Goal: Task Accomplishment & Management: Manage account settings

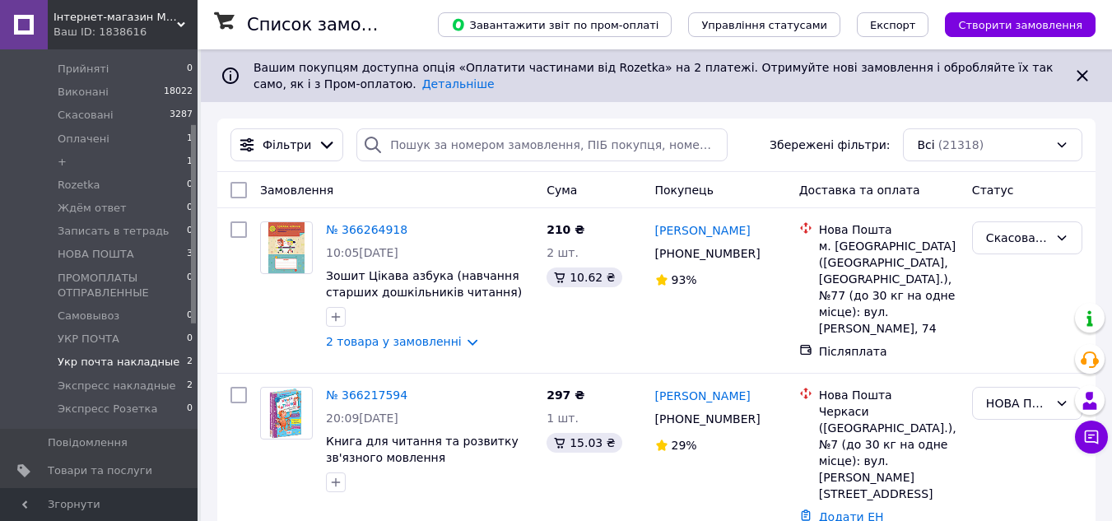
scroll to position [165, 0]
click at [109, 374] on span "Экспресс накладные" at bounding box center [117, 381] width 119 height 15
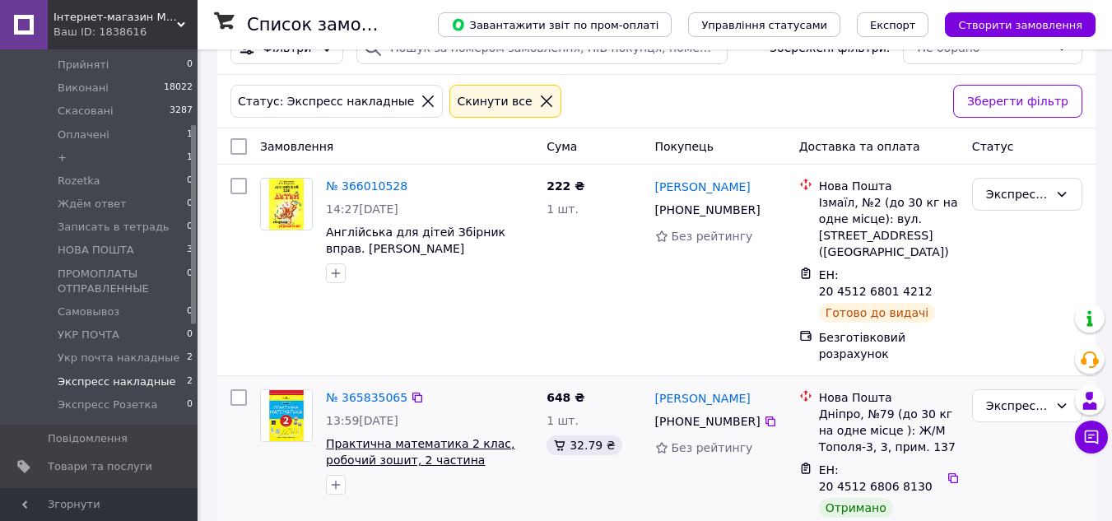
scroll to position [98, 0]
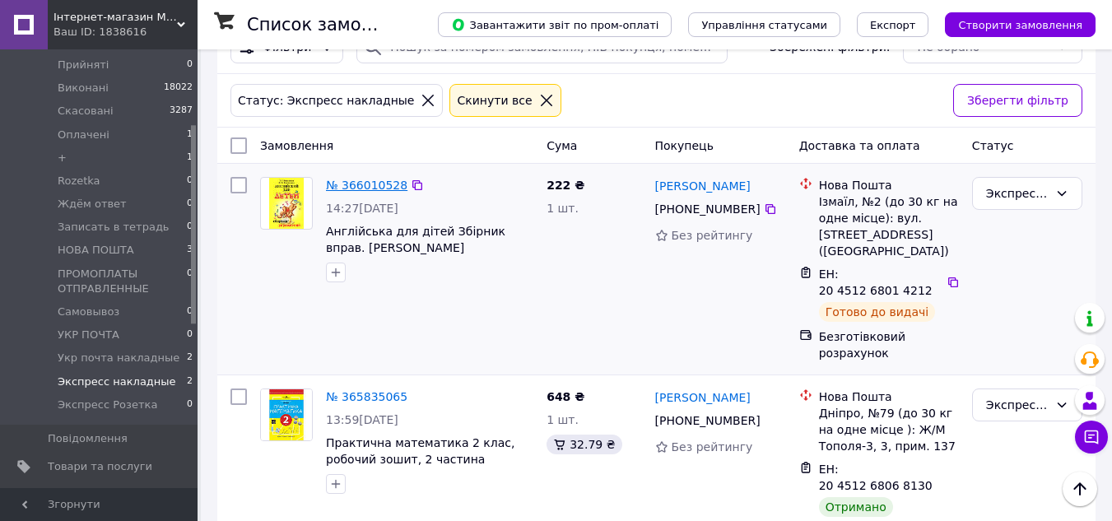
click at [358, 182] on link "№ 366010528" at bounding box center [366, 185] width 81 height 13
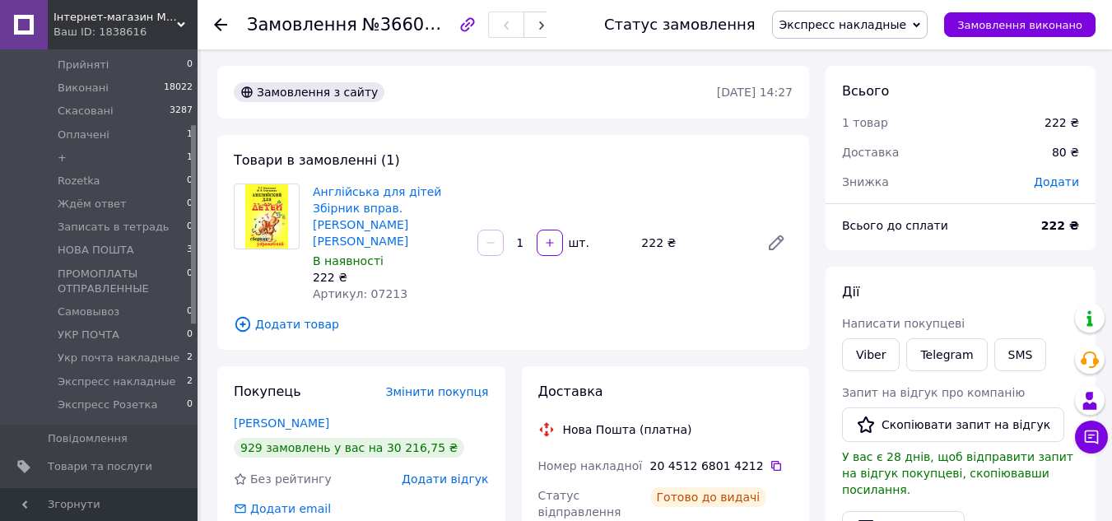
click at [220, 30] on use at bounding box center [220, 24] width 13 height 13
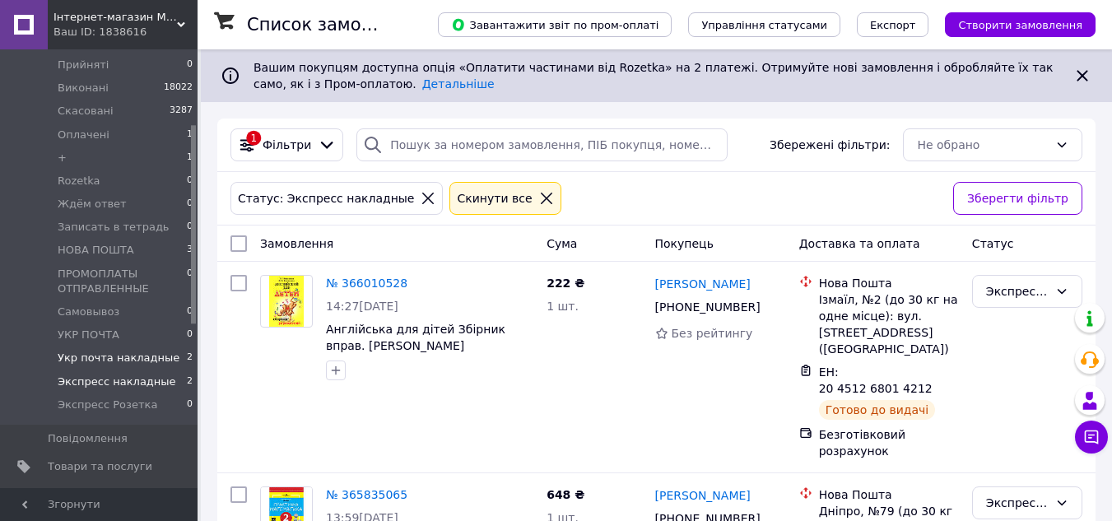
click at [107, 351] on span "Укр почта накладные" at bounding box center [119, 358] width 122 height 15
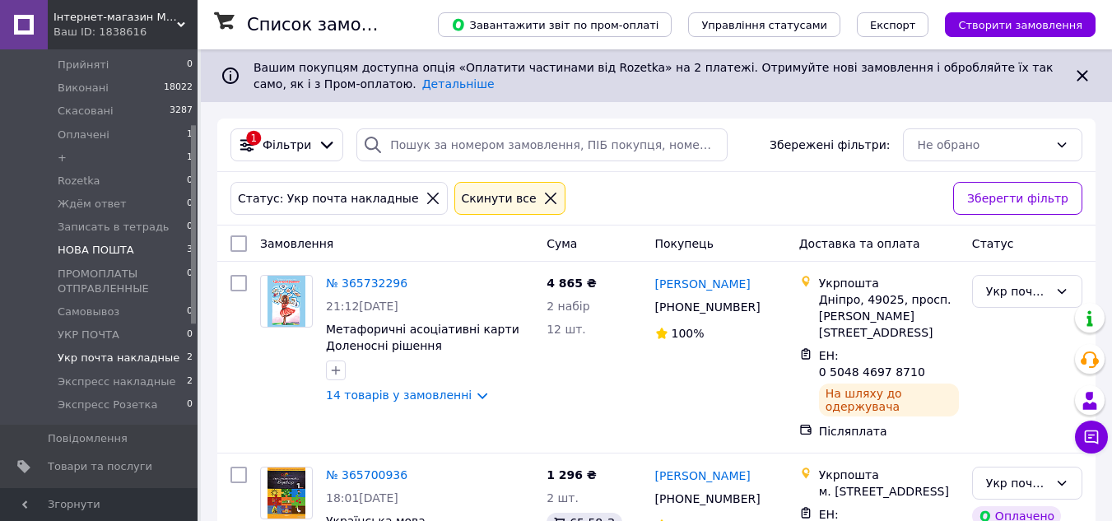
click at [104, 243] on span "НОВА ПОШТА" at bounding box center [96, 250] width 77 height 15
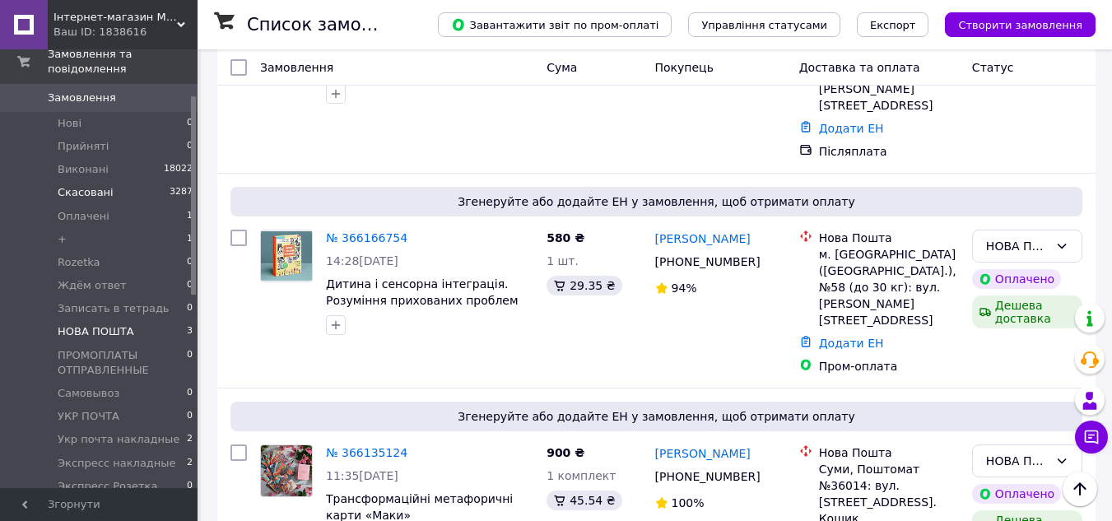
scroll to position [82, 0]
click at [93, 163] on span "Виконані" at bounding box center [83, 170] width 51 height 15
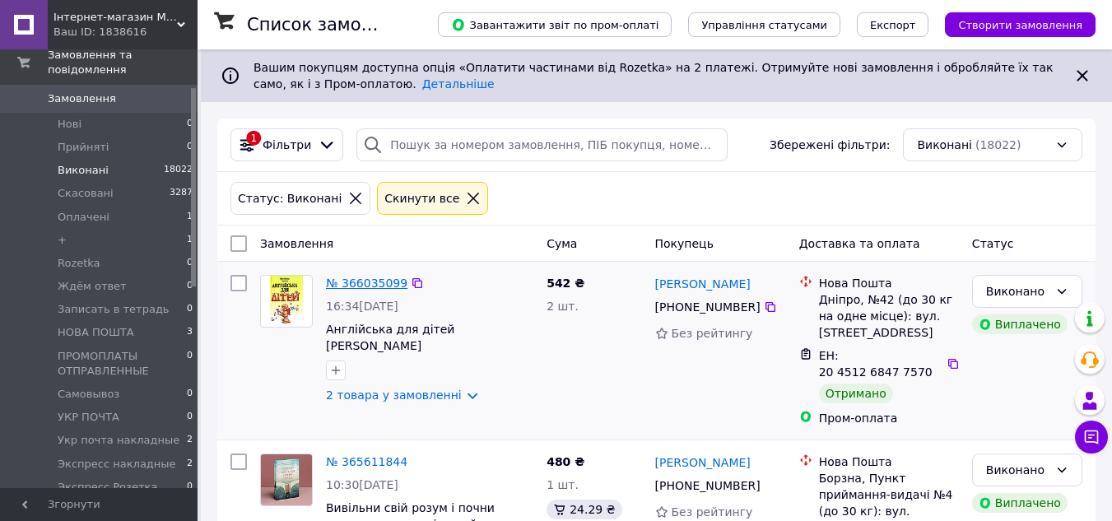
click at [367, 281] on link "№ 366035099" at bounding box center [366, 283] width 81 height 13
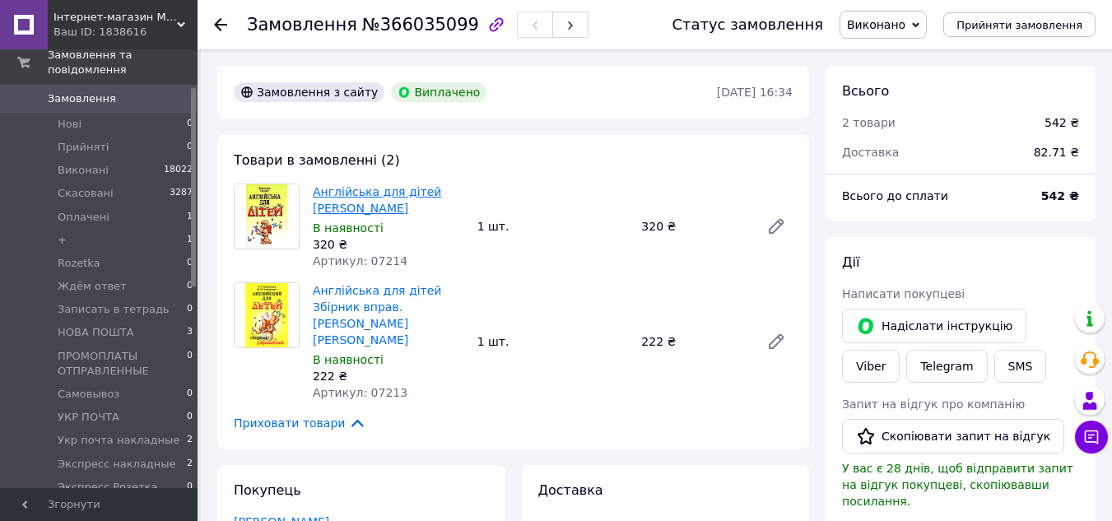
drag, startPoint x: 416, startPoint y: 211, endPoint x: 316, endPoint y: 196, distance: 101.6
click at [316, 196] on span "Англійська для дітей [PERSON_NAME]" at bounding box center [388, 200] width 151 height 33
copy link "Англійська для дітей [PERSON_NAME]"
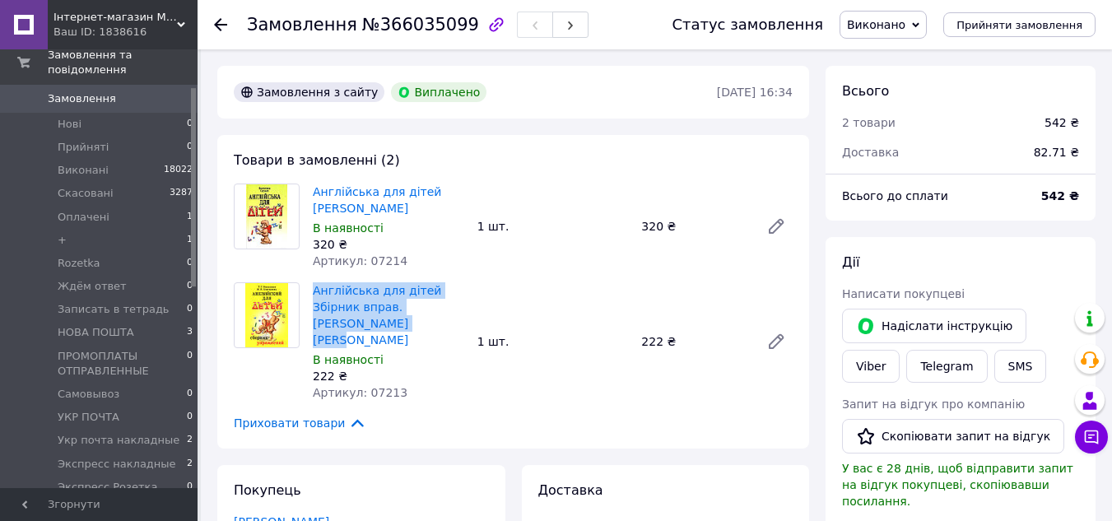
drag, startPoint x: 379, startPoint y: 328, endPoint x: 312, endPoint y: 291, distance: 75.9
click at [312, 291] on div "Англійська для дітей Збірник вправ. [PERSON_NAME] [PERSON_NAME] В наявності 222…" at bounding box center [388, 341] width 165 height 125
copy link "Англійська для дітей Збірник вправ. [PERSON_NAME] [PERSON_NAME]"
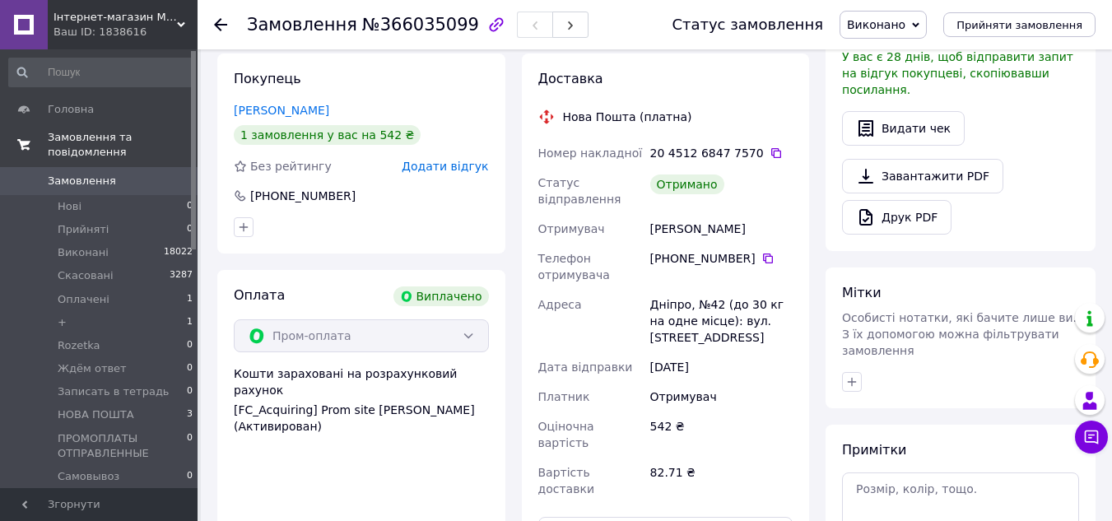
click at [75, 140] on span "Замовлення та повідомлення" at bounding box center [123, 145] width 150 height 30
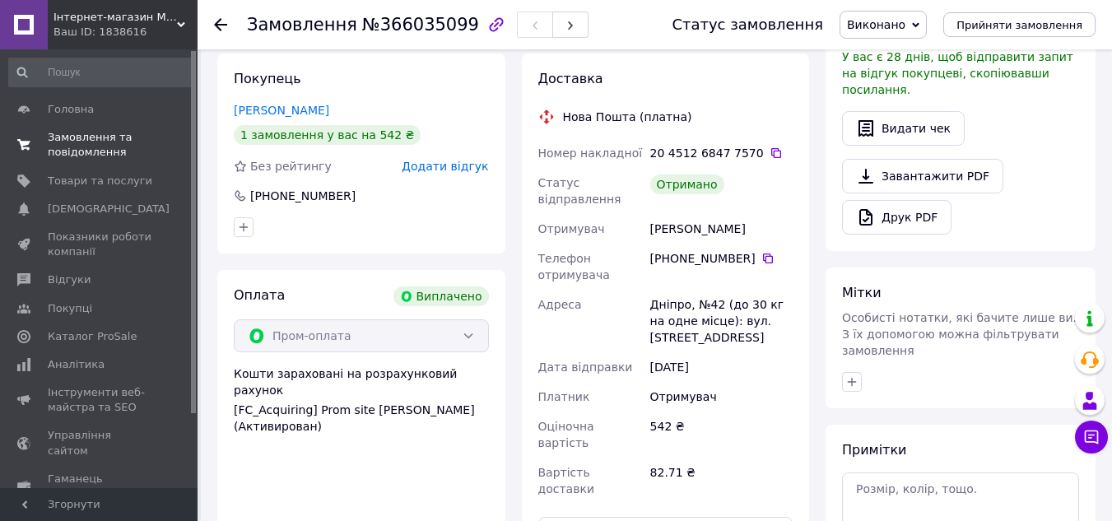
click at [75, 147] on span "Замовлення та повідомлення" at bounding box center [100, 145] width 105 height 30
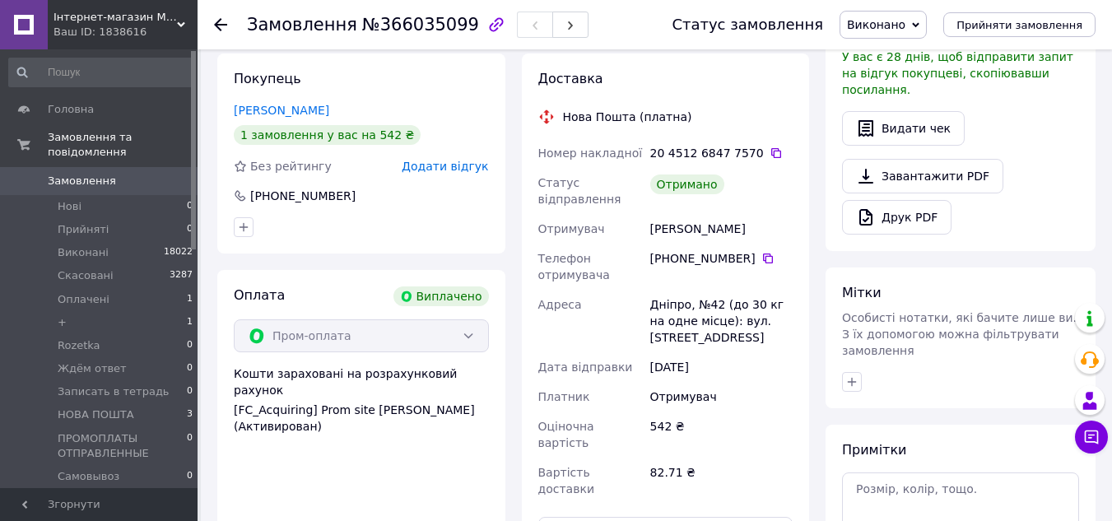
click at [75, 174] on span "Замовлення" at bounding box center [82, 181] width 68 height 15
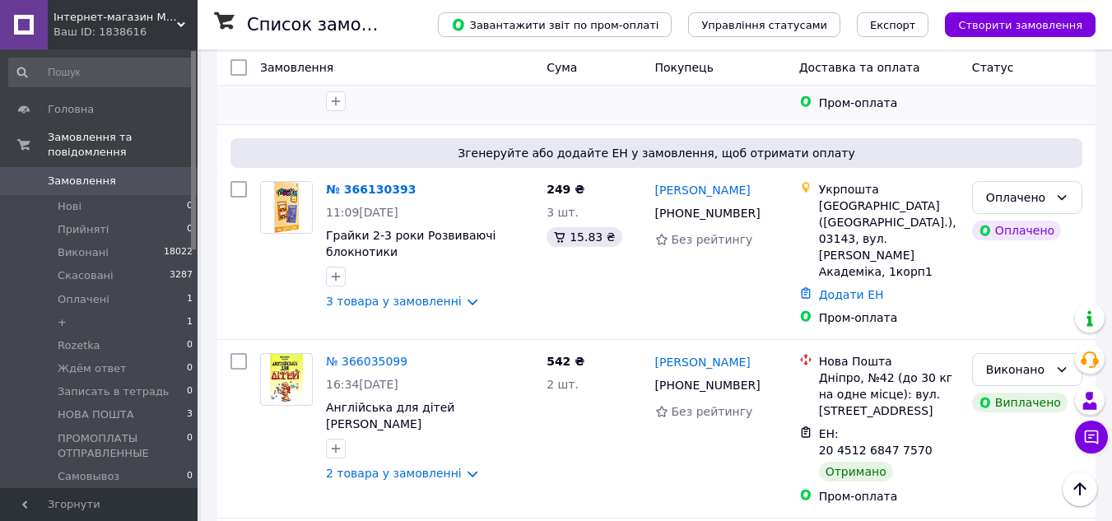
scroll to position [988, 0]
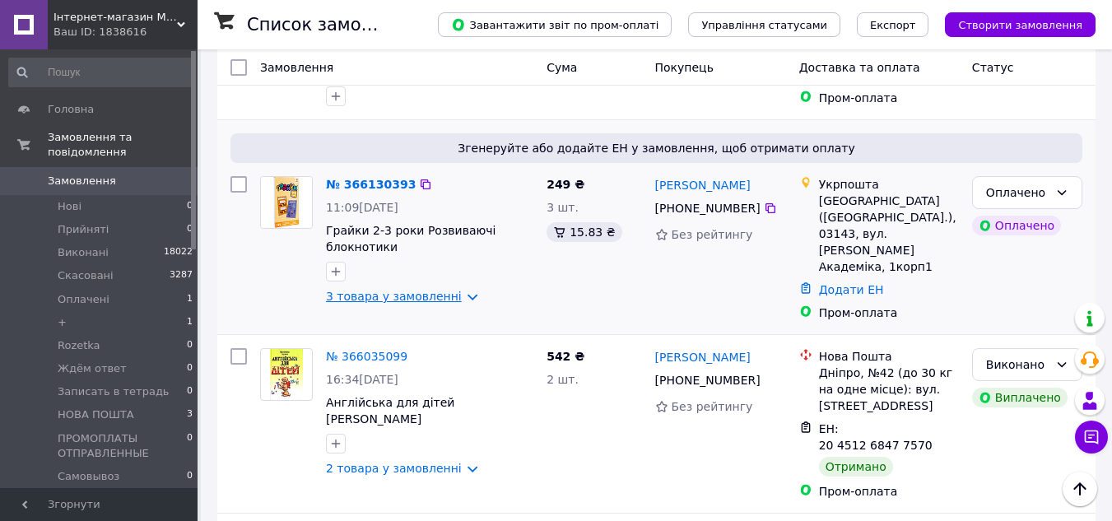
click at [385, 290] on link "3 товара у замовленні" at bounding box center [394, 296] width 136 height 13
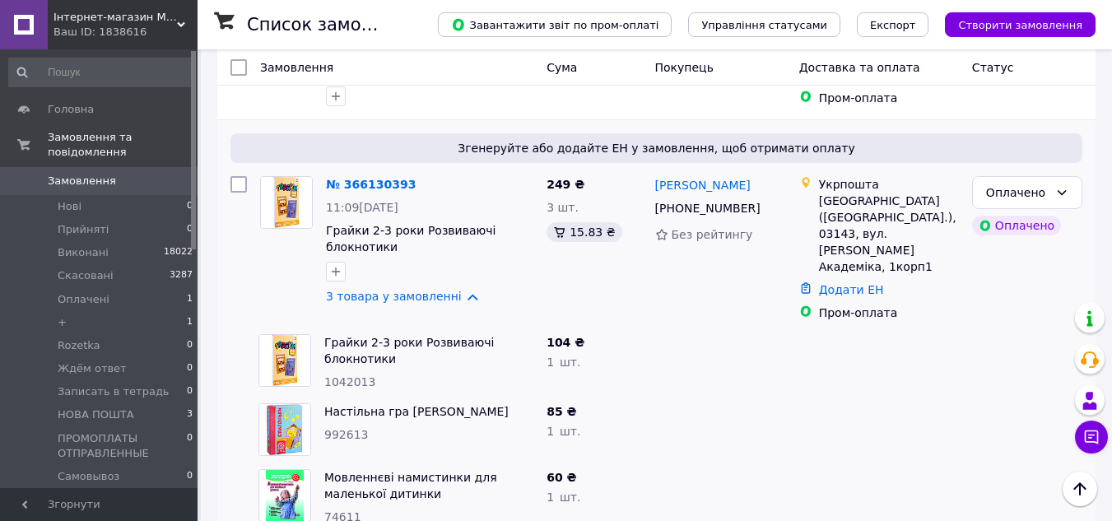
scroll to position [905, 0]
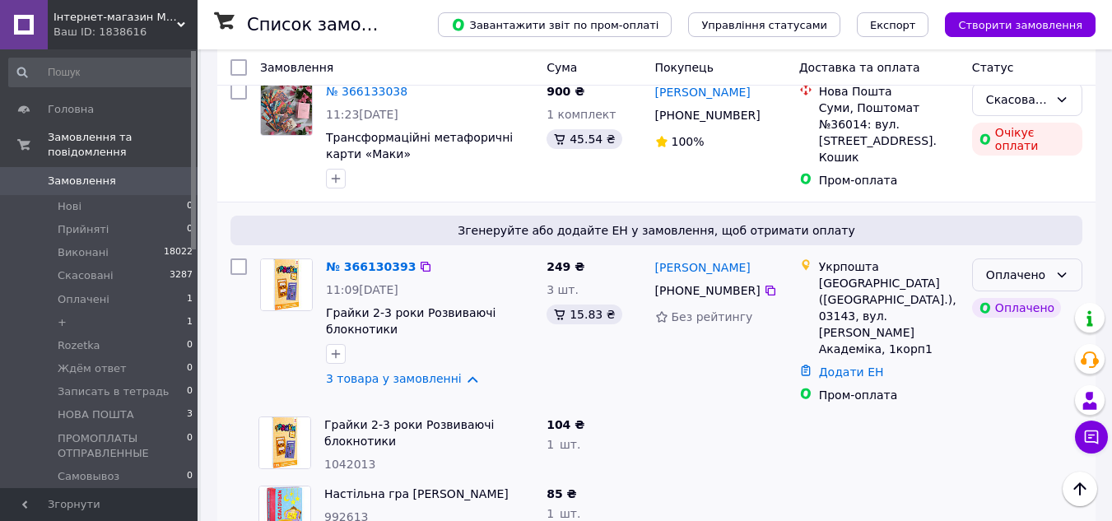
click at [1067, 268] on icon at bounding box center [1061, 274] width 13 height 13
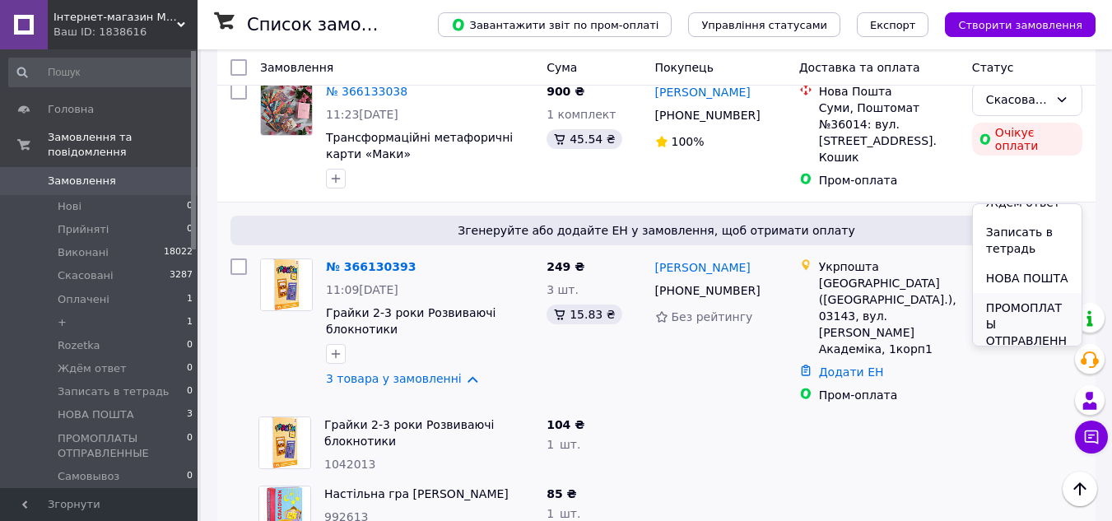
scroll to position [247, 0]
click at [1006, 334] on li "УКР ПОЧТА" at bounding box center [1027, 334] width 109 height 30
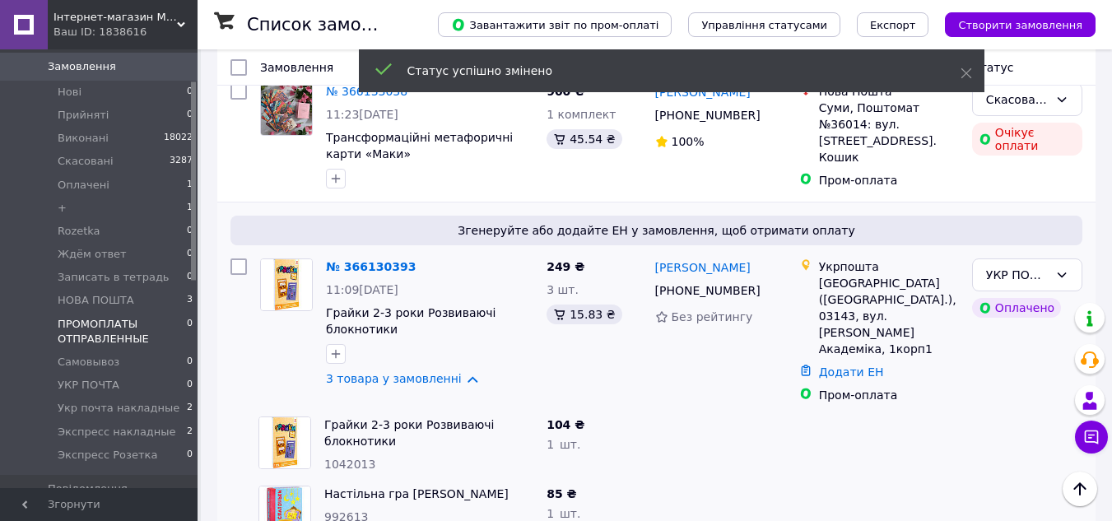
scroll to position [165, 0]
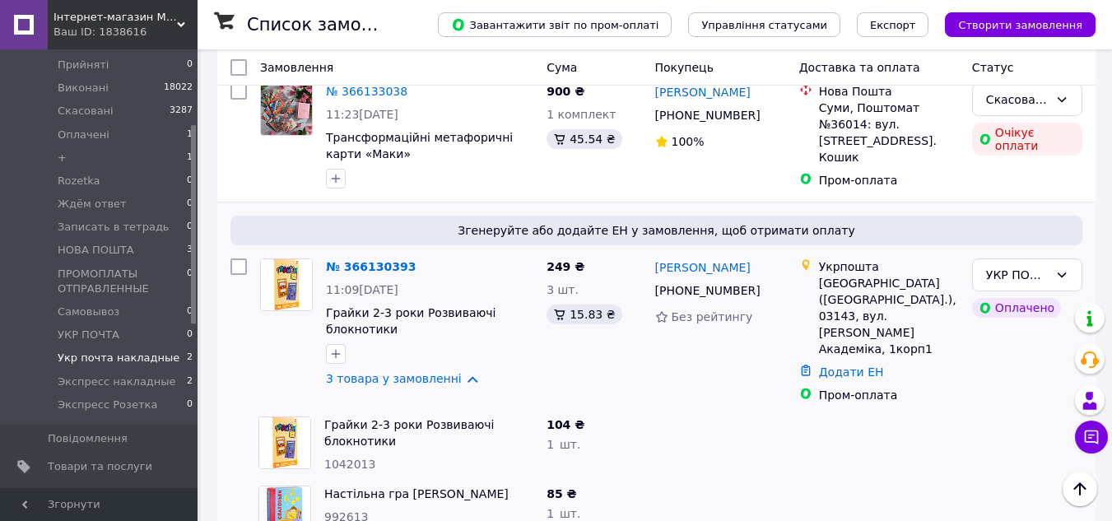
click at [97, 351] on span "Укр почта накладные" at bounding box center [119, 358] width 122 height 15
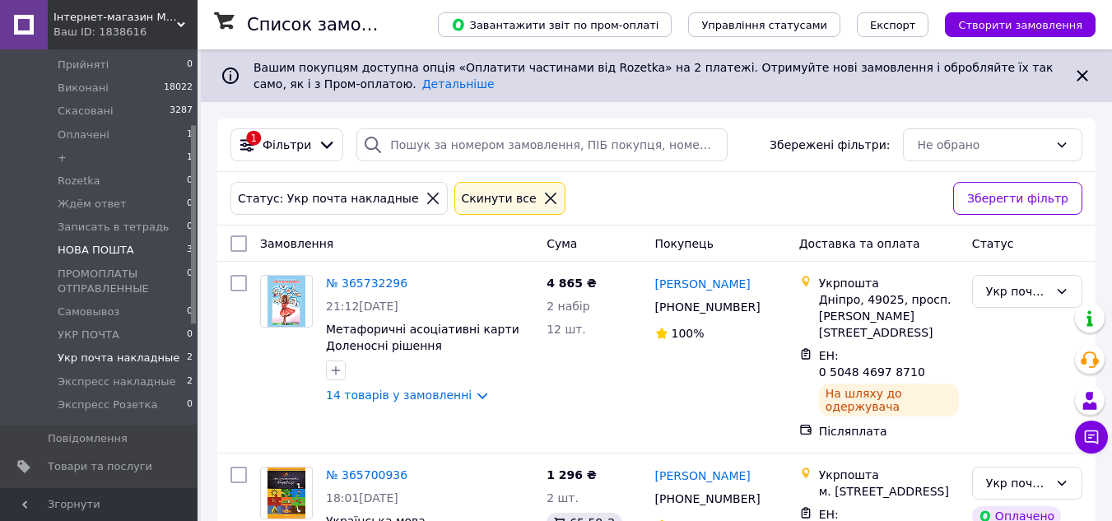
click at [112, 243] on span "НОВА ПОШТА" at bounding box center [96, 250] width 77 height 15
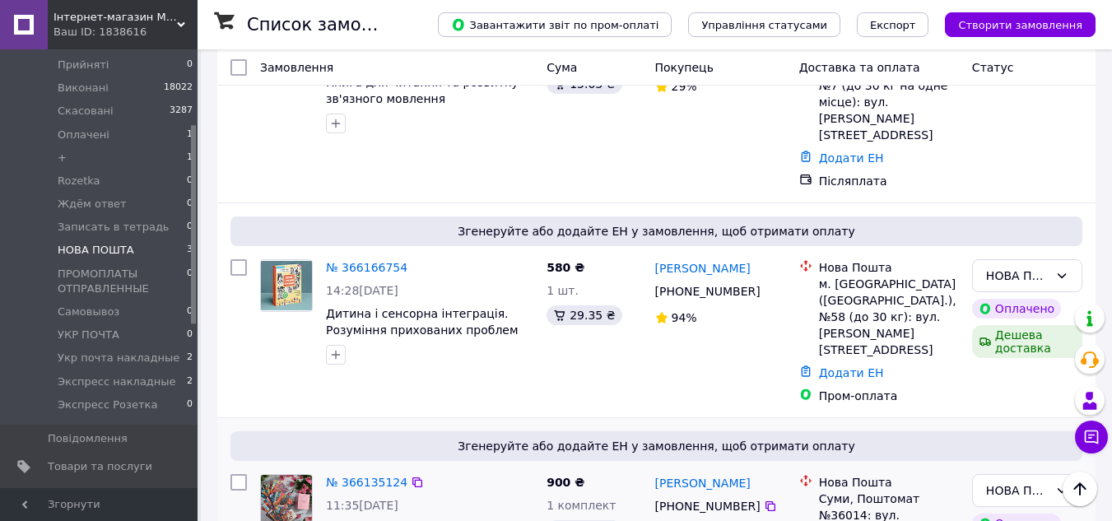
scroll to position [277, 0]
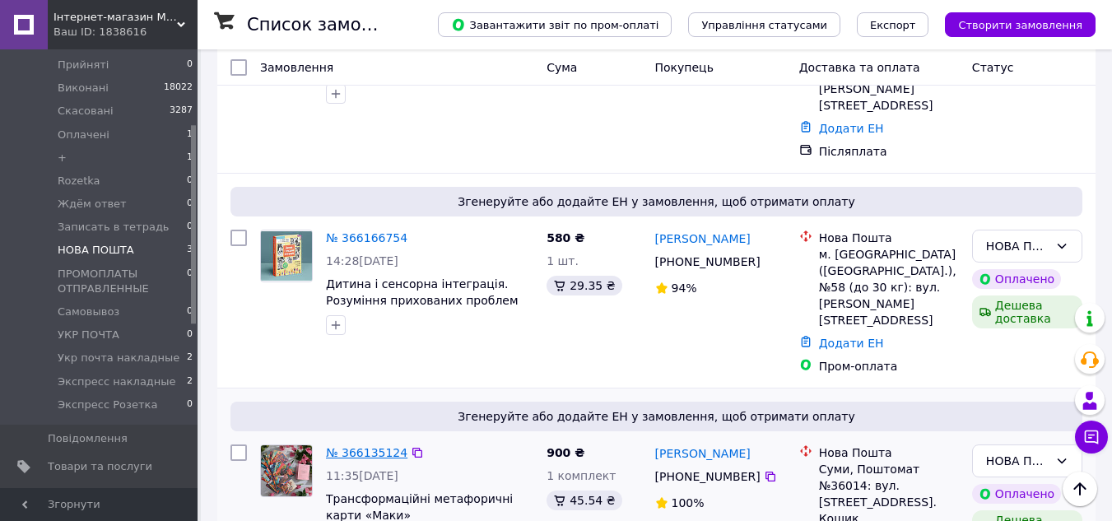
click at [356, 446] on link "№ 366135124" at bounding box center [366, 452] width 81 height 13
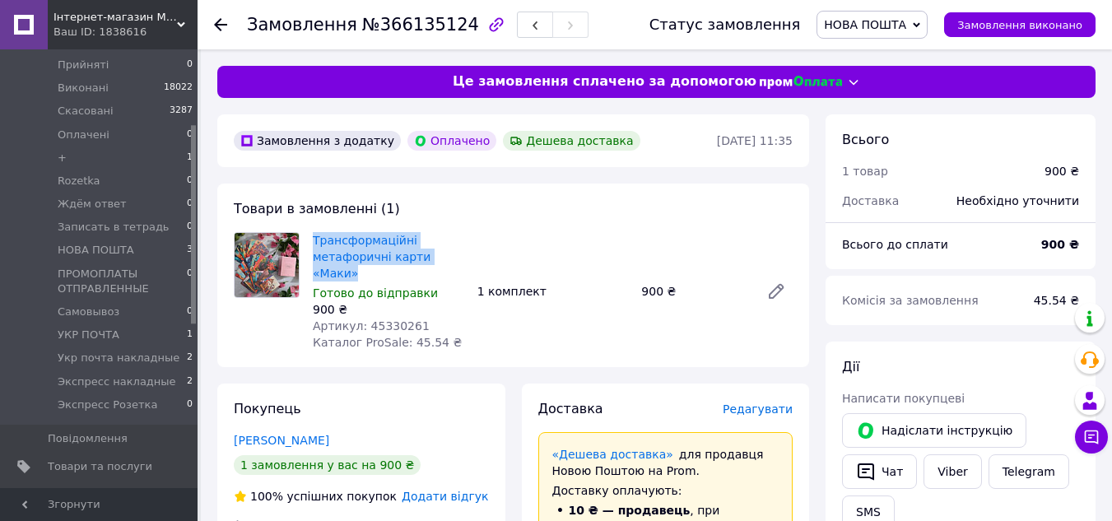
drag, startPoint x: 466, startPoint y: 261, endPoint x: 309, endPoint y: 235, distance: 158.4
click at [309, 235] on div "Трансформаційні метафоричні карти «Маки» Готово до відправки 900 ₴ Артикул: 453…" at bounding box center [388, 291] width 165 height 125
copy link "Трансформаційні метафоричні карти «Маки»"
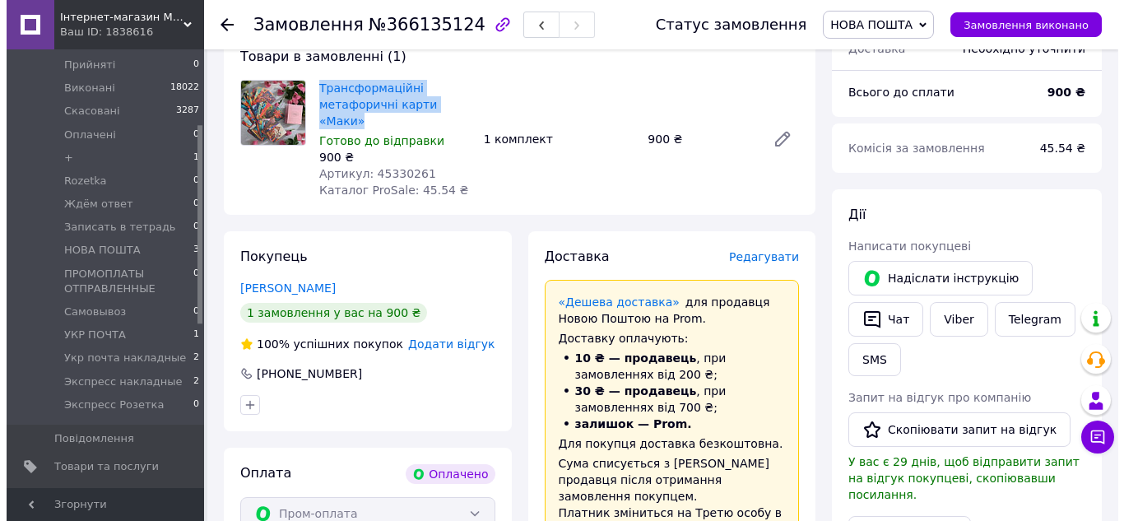
scroll to position [165, 0]
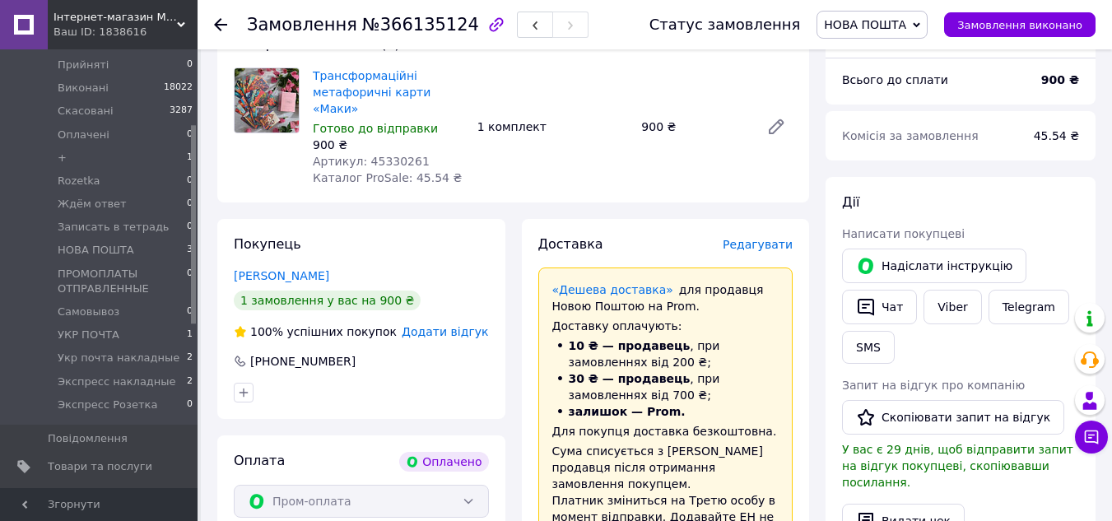
click at [777, 238] on span "Редагувати" at bounding box center [758, 244] width 70 height 13
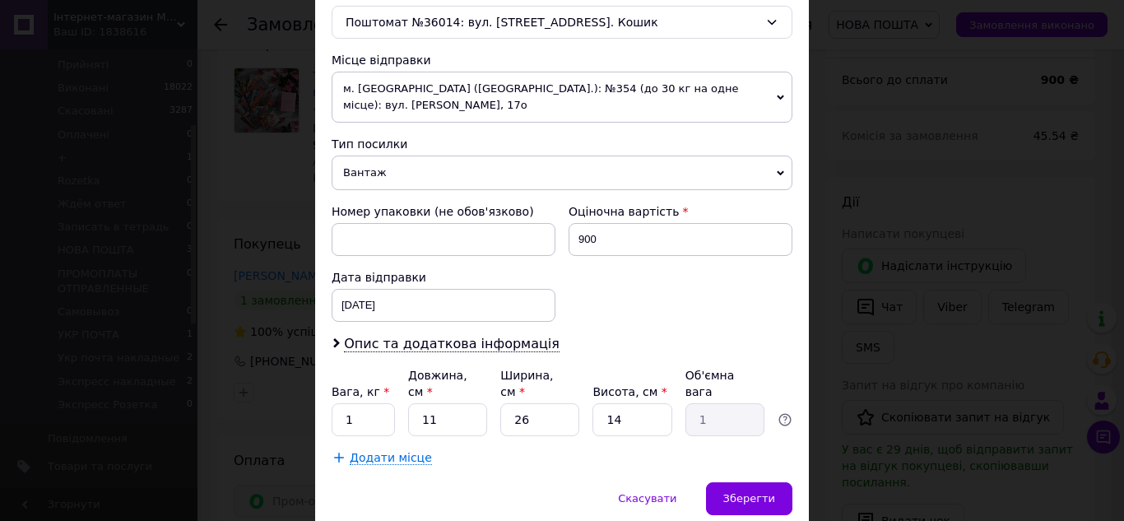
scroll to position [572, 0]
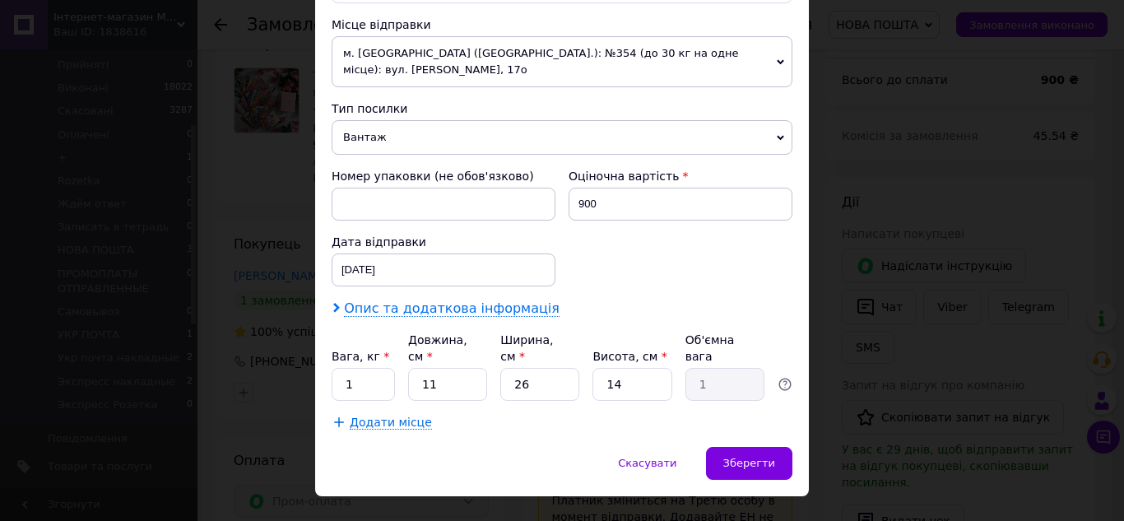
click at [507, 300] on span "Опис та додаткова інформація" at bounding box center [452, 308] width 216 height 16
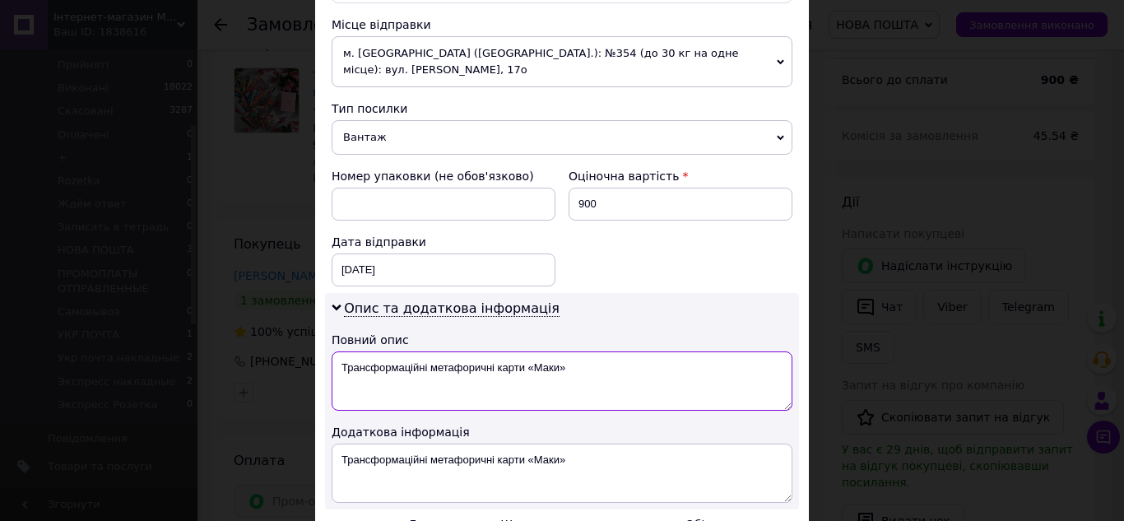
drag, startPoint x: 522, startPoint y: 349, endPoint x: 522, endPoint y: 367, distance: 18.1
click at [522, 351] on textarea "Трансформаційні метафоричні карти «Маки»" at bounding box center [562, 380] width 461 height 59
click at [444, 351] on textarea "«Маки»" at bounding box center [562, 380] width 461 height 59
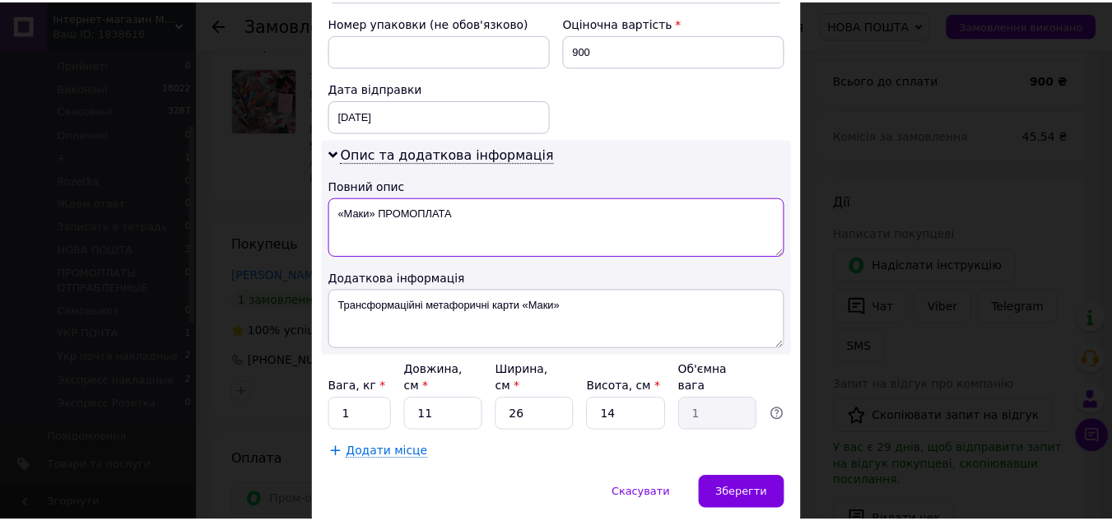
scroll to position [756, 0]
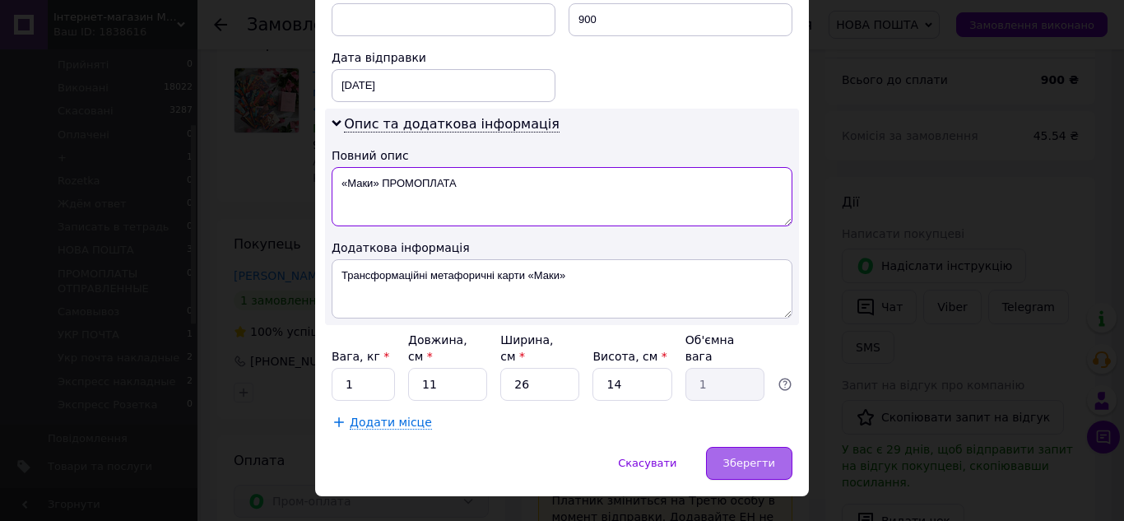
type textarea "«Маки» ПРОМОПЛАТА"
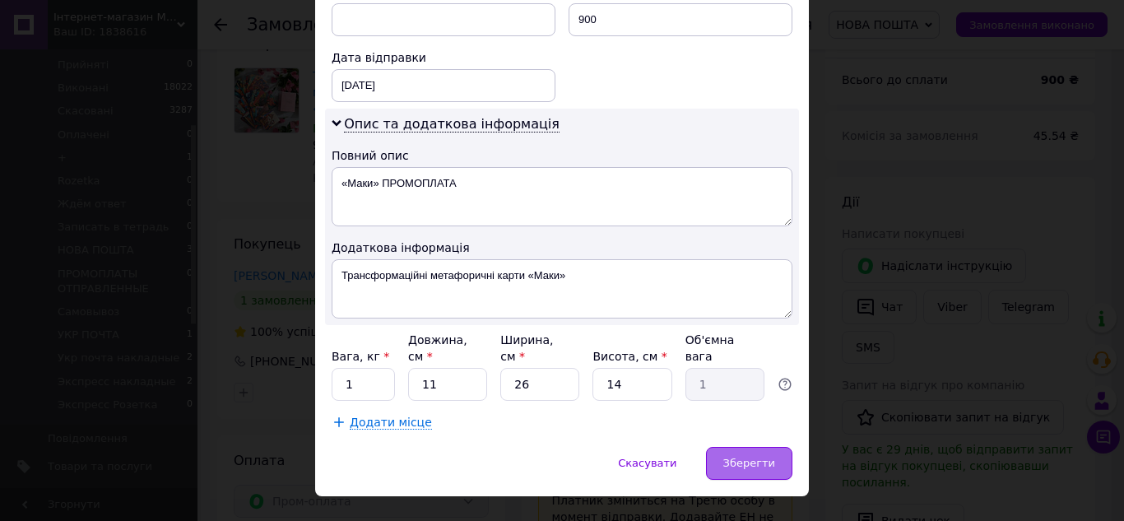
click at [742, 457] on span "Зберегти" at bounding box center [749, 463] width 52 height 12
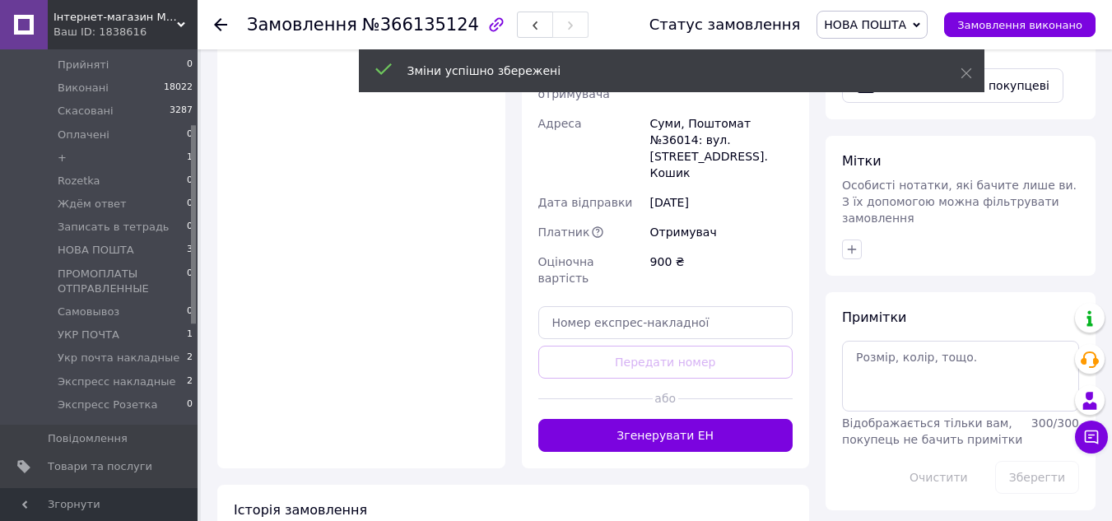
scroll to position [741, 0]
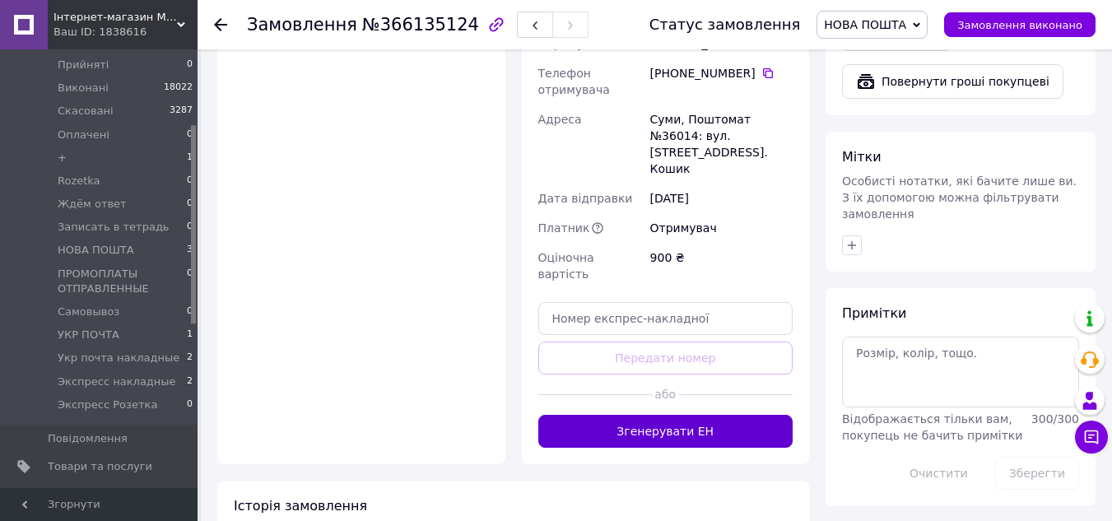
click at [660, 415] on button "Згенерувати ЕН" at bounding box center [665, 431] width 255 height 33
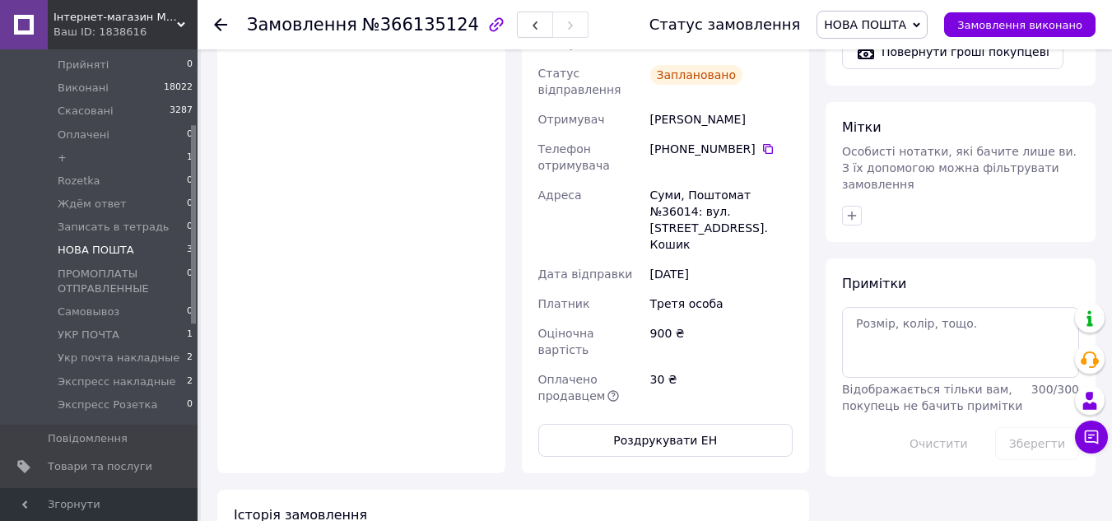
click at [99, 243] on span "НОВА ПОШТА" at bounding box center [96, 250] width 77 height 15
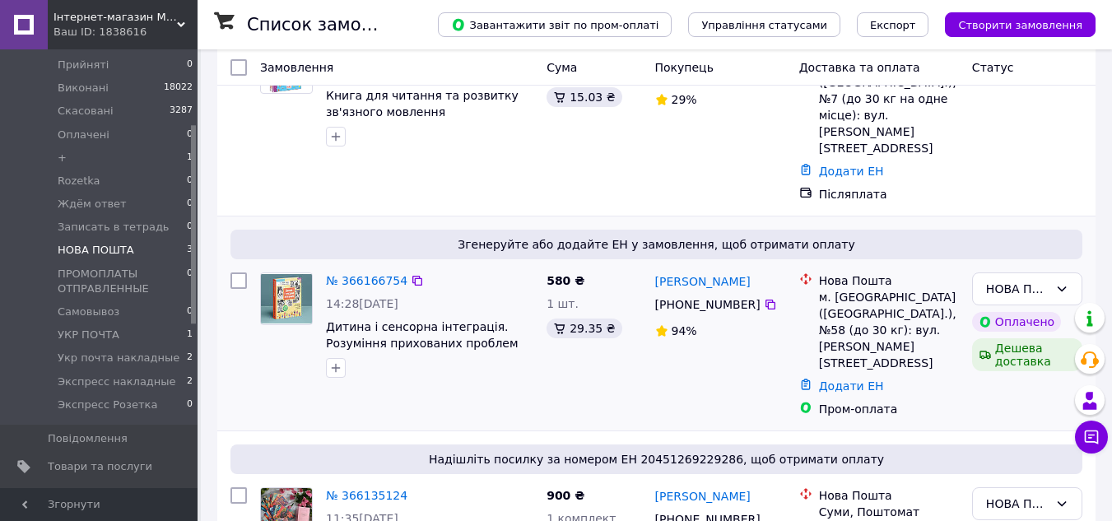
scroll to position [300, 0]
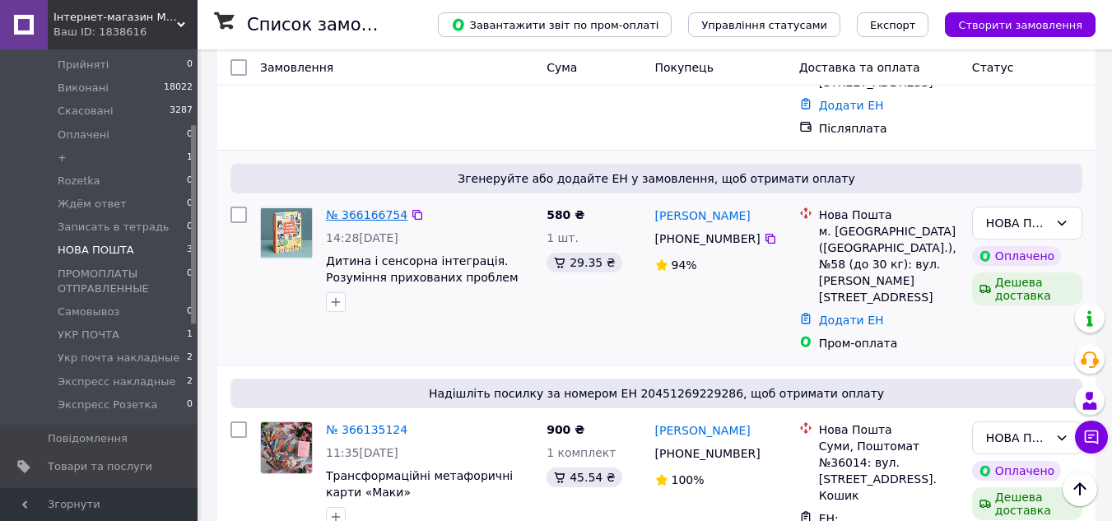
click at [362, 208] on link "№ 366166754" at bounding box center [366, 214] width 81 height 13
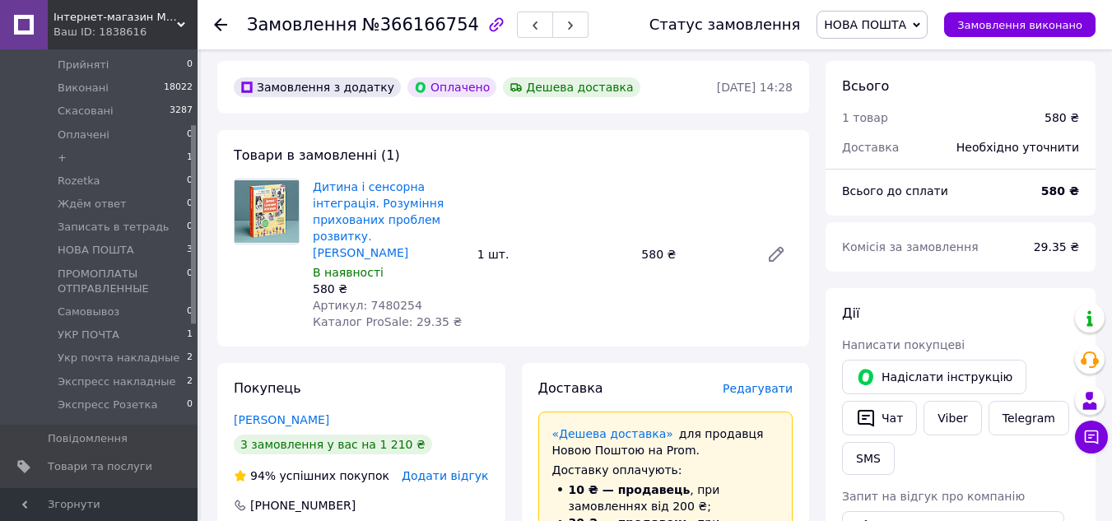
scroll to position [53, 0]
drag, startPoint x: 461, startPoint y: 239, endPoint x: 310, endPoint y: 192, distance: 157.7
click at [310, 192] on div "Дитина і сенсорна інтеграція. Розуміння прихованих проблем розвитку. [PERSON_NA…" at bounding box center [388, 255] width 165 height 158
copy link "Дитина і сенсорна інтеграція. Розуміння прихованих проблем розвитку. [PERSON_NA…"
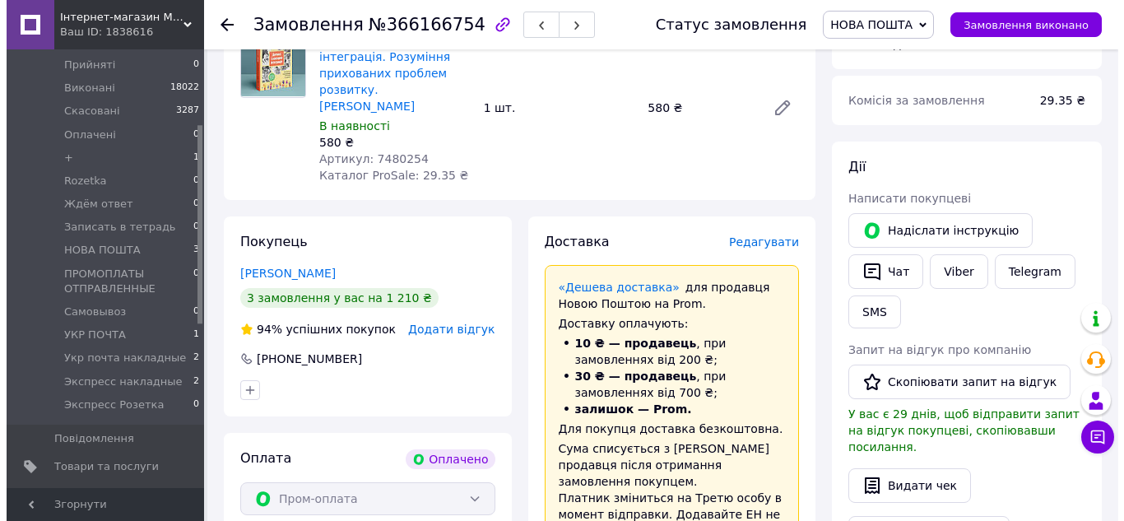
scroll to position [300, 0]
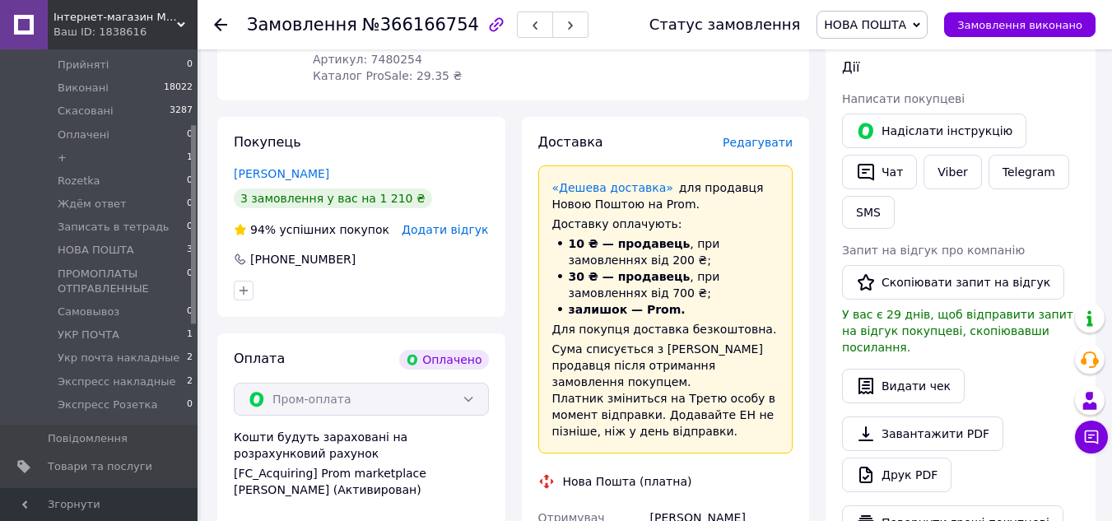
click at [766, 136] on span "Редагувати" at bounding box center [758, 142] width 70 height 13
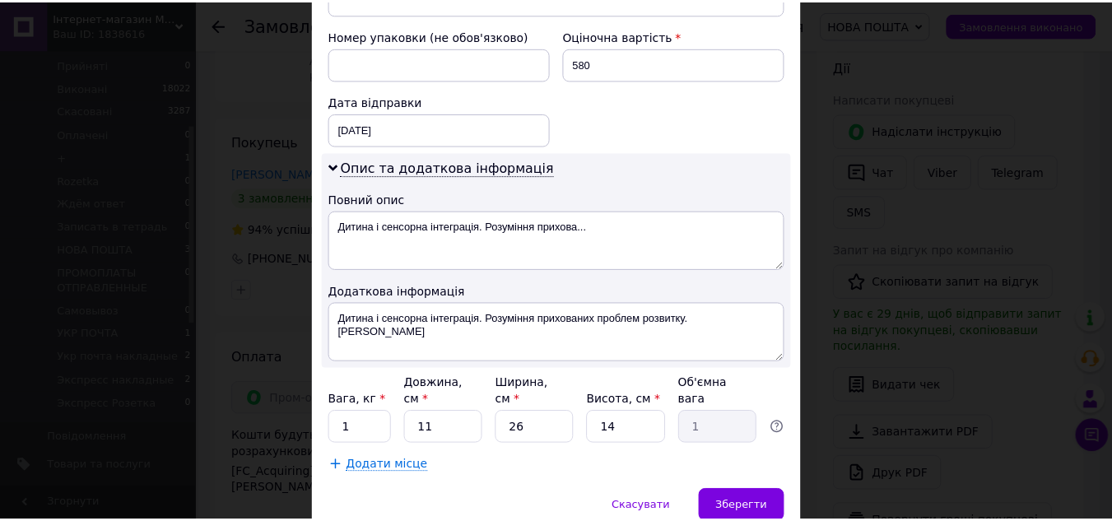
scroll to position [741, 0]
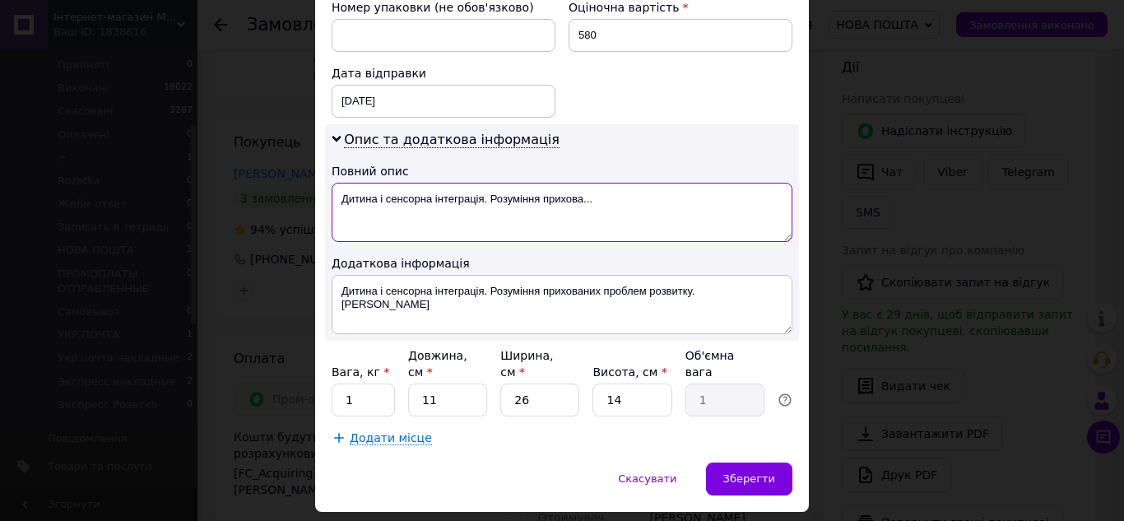
drag, startPoint x: 635, startPoint y: 183, endPoint x: 489, endPoint y: 181, distance: 146.5
click at [489, 183] on textarea "Дитина і сенсорна інтеграція. Розуміння прихова..." at bounding box center [562, 212] width 461 height 59
type textarea "Дитина і сенсорна інтеграція. ПРОМОПЛАТА"
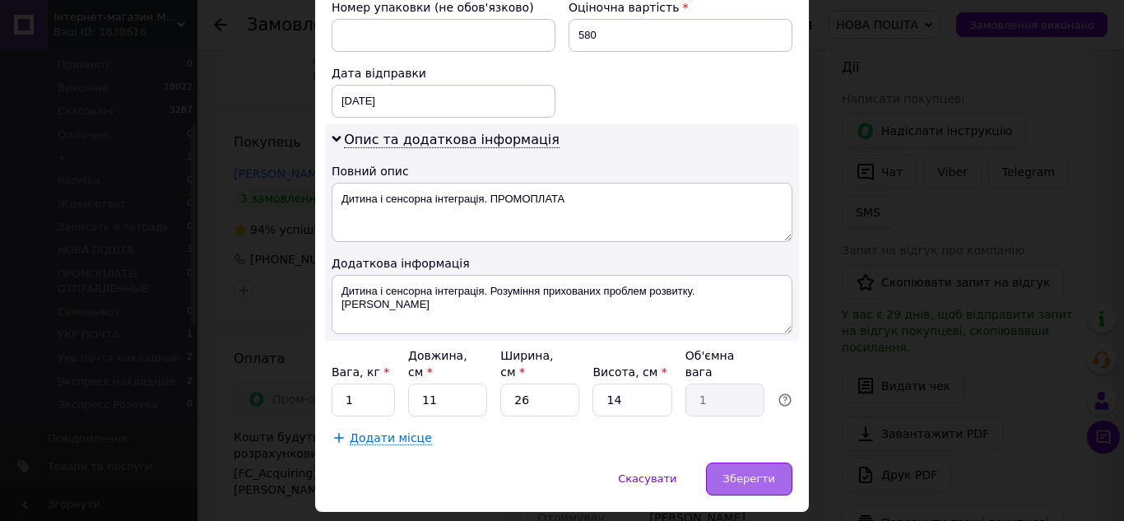
click at [757, 472] on span "Зберегти" at bounding box center [749, 478] width 52 height 12
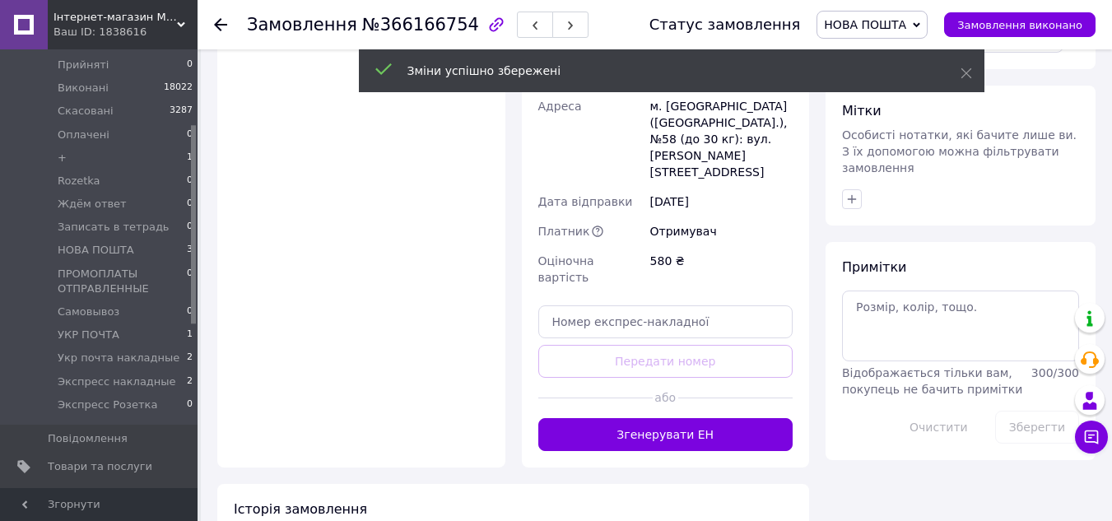
scroll to position [793, 0]
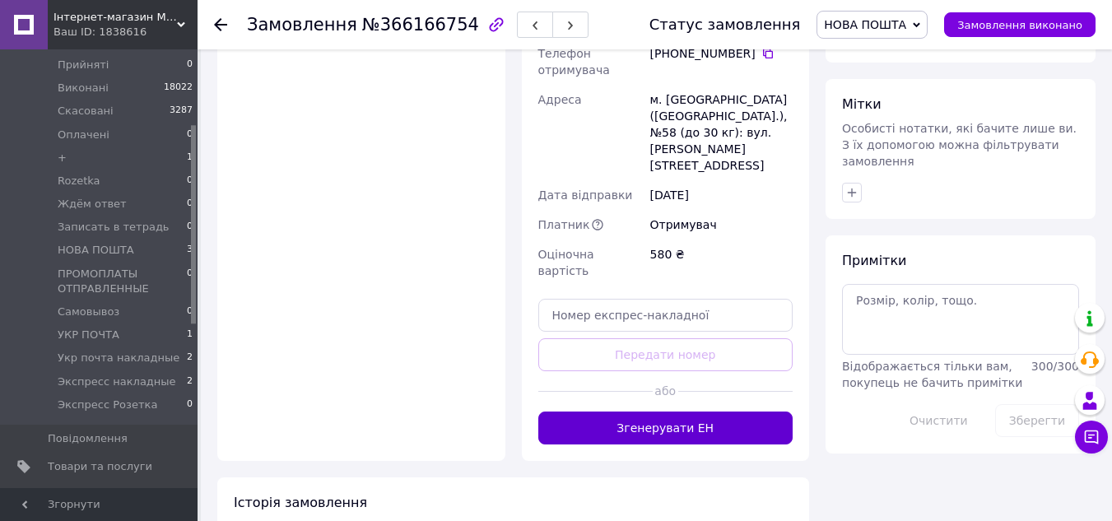
click at [682, 411] on button "Згенерувати ЕН" at bounding box center [665, 427] width 255 height 33
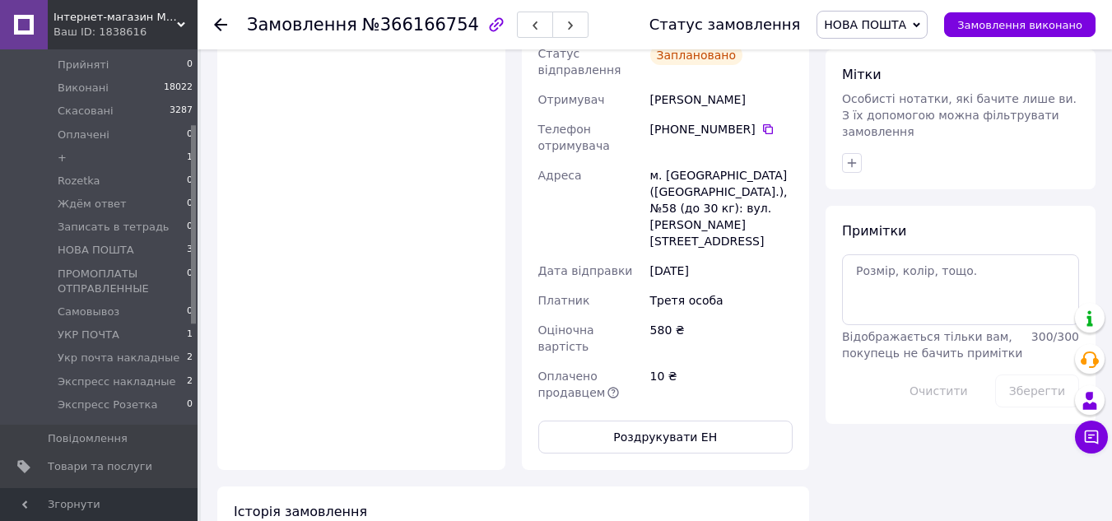
click at [216, 18] on icon at bounding box center [220, 24] width 13 height 13
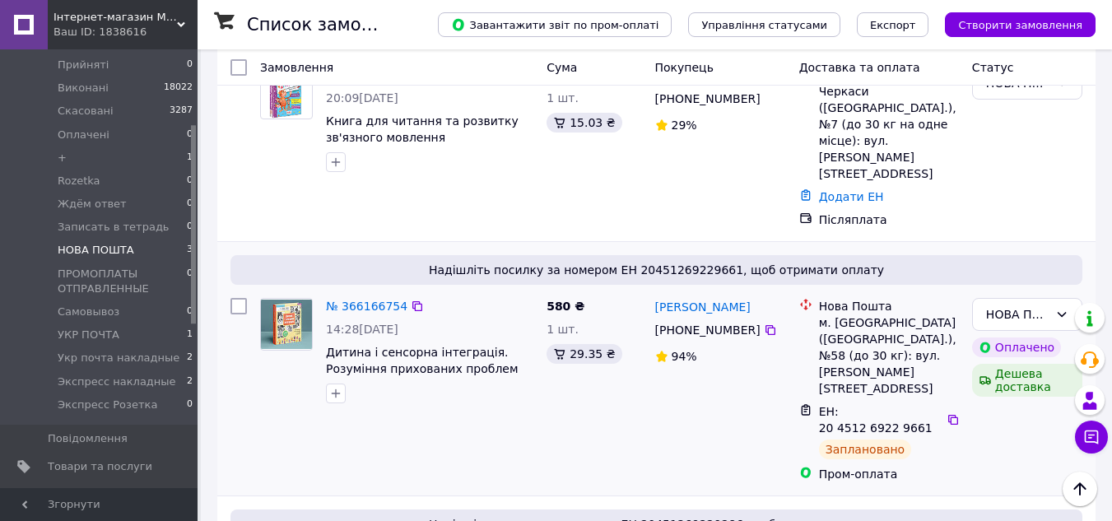
scroll to position [158, 0]
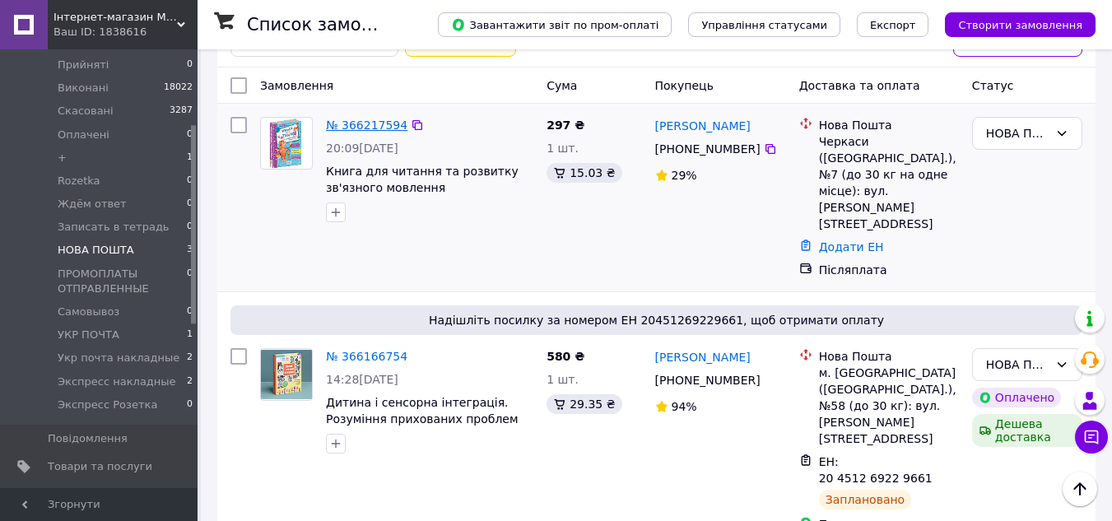
click at [360, 128] on link "№ 366217594" at bounding box center [366, 125] width 81 height 13
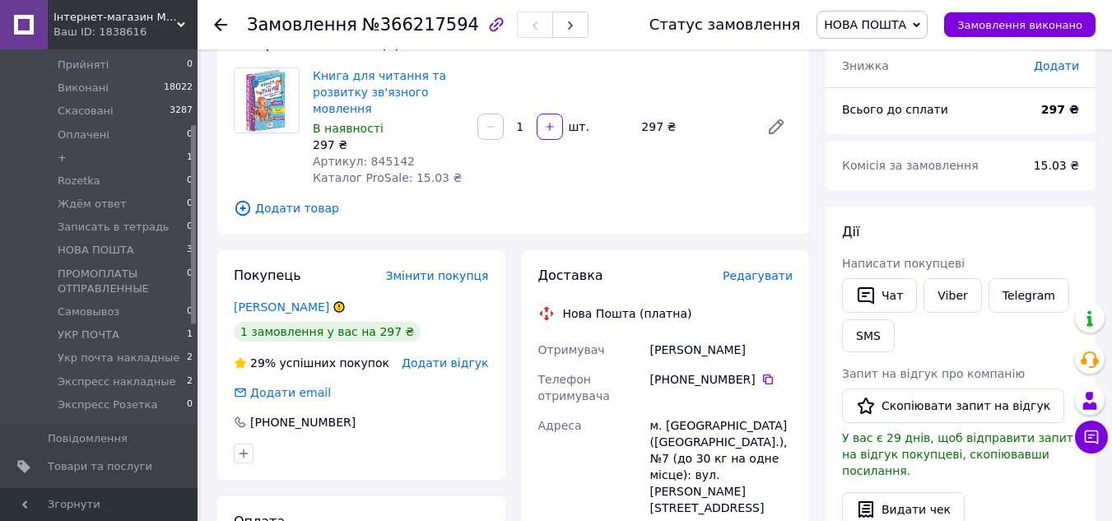
scroll to position [76, 0]
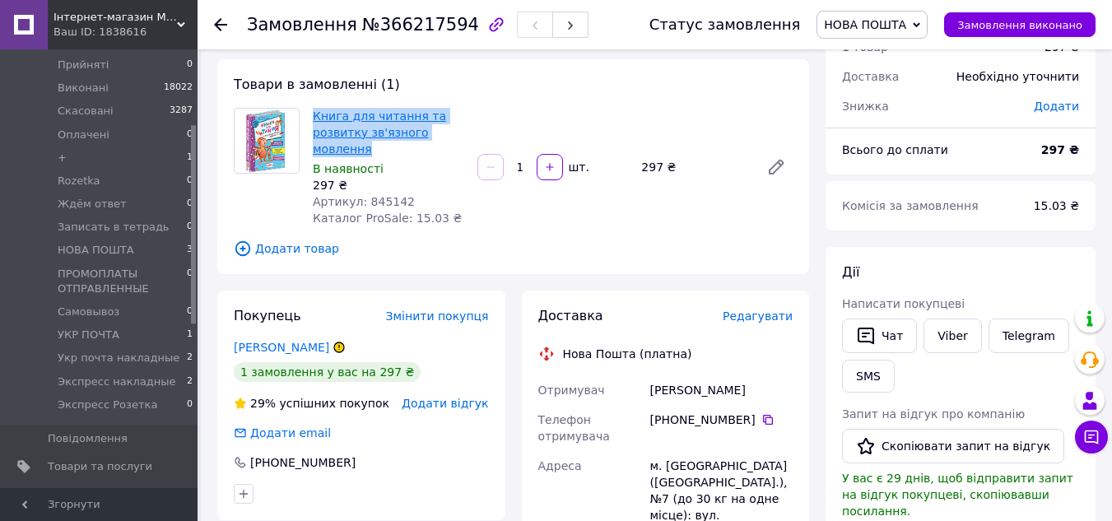
drag, startPoint x: 373, startPoint y: 151, endPoint x: 314, endPoint y: 116, distance: 69.0
click at [314, 116] on span "Книга для читання та розвитку зв'язного мовлення" at bounding box center [388, 132] width 151 height 49
copy link "Книга для читання та розвитку зв'язного мовлення"
click at [221, 24] on use at bounding box center [220, 24] width 13 height 13
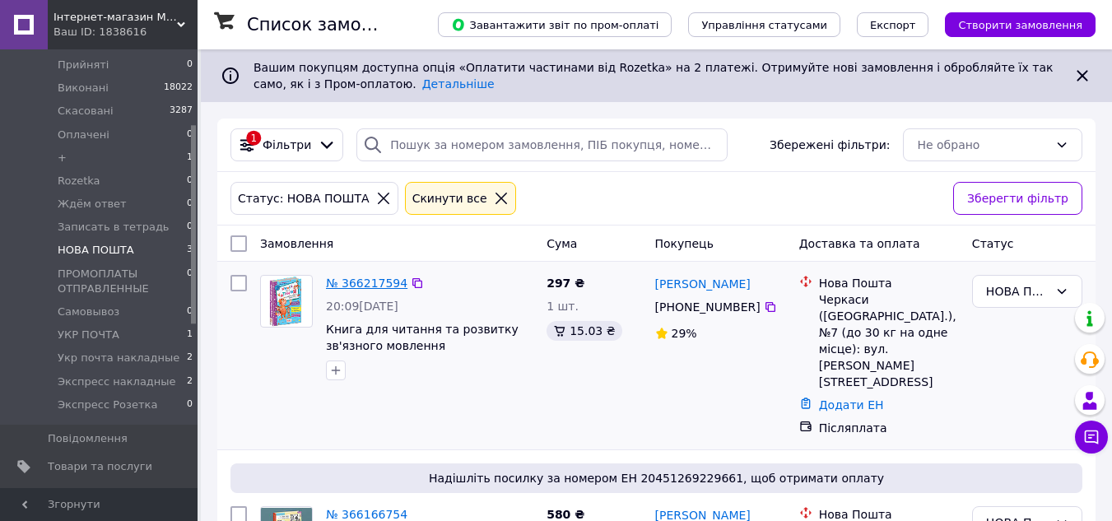
click at [368, 281] on link "№ 366217594" at bounding box center [366, 283] width 81 height 13
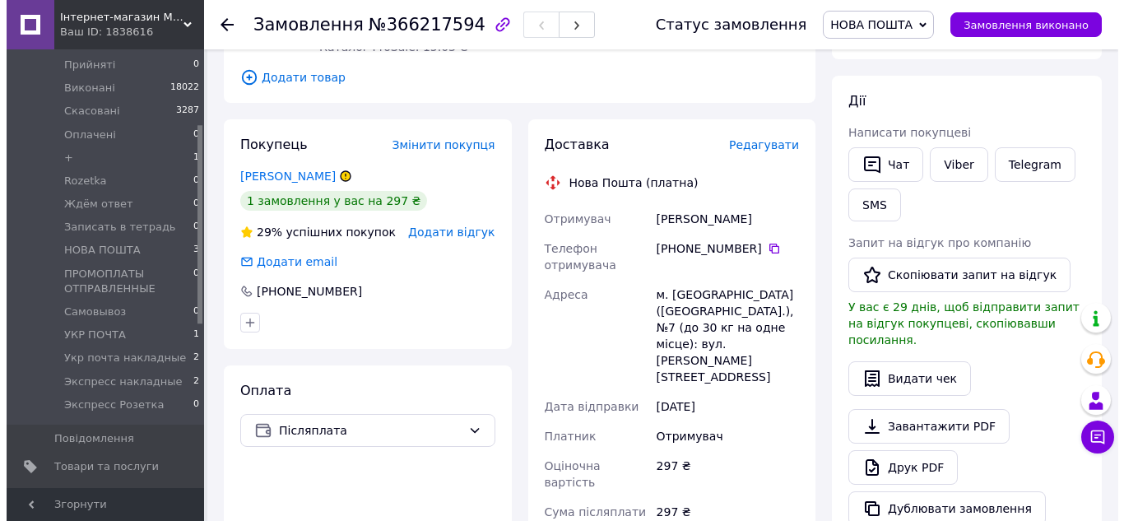
scroll to position [165, 0]
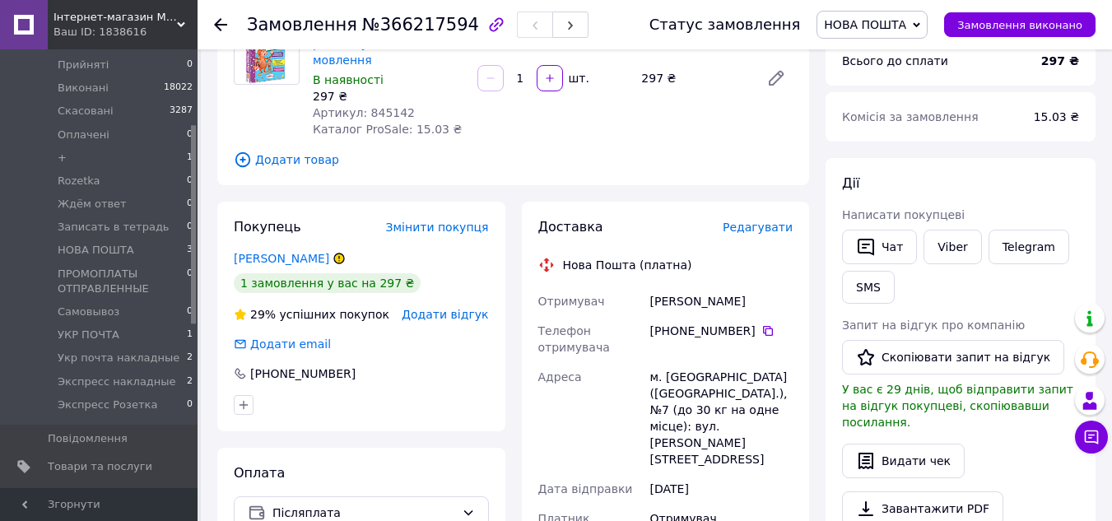
click at [756, 225] on span "Редагувати" at bounding box center [758, 227] width 70 height 13
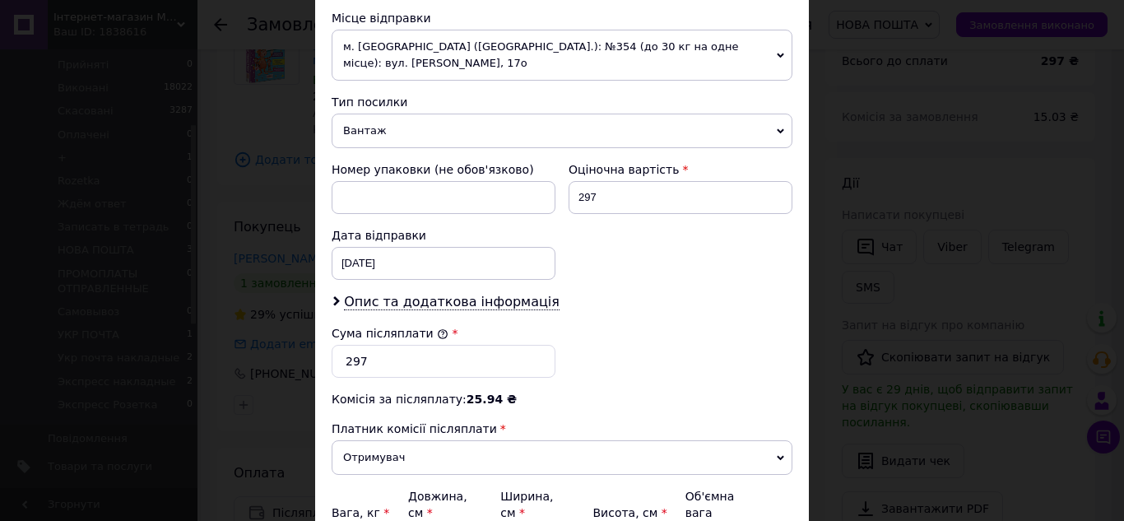
scroll to position [658, 0]
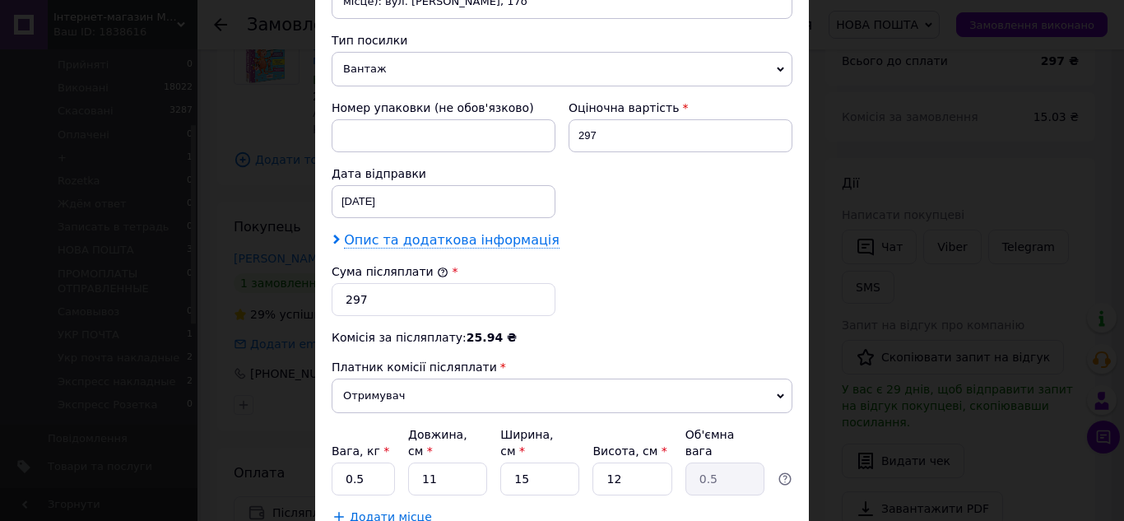
click at [501, 232] on span "Опис та додаткова інформація" at bounding box center [452, 240] width 216 height 16
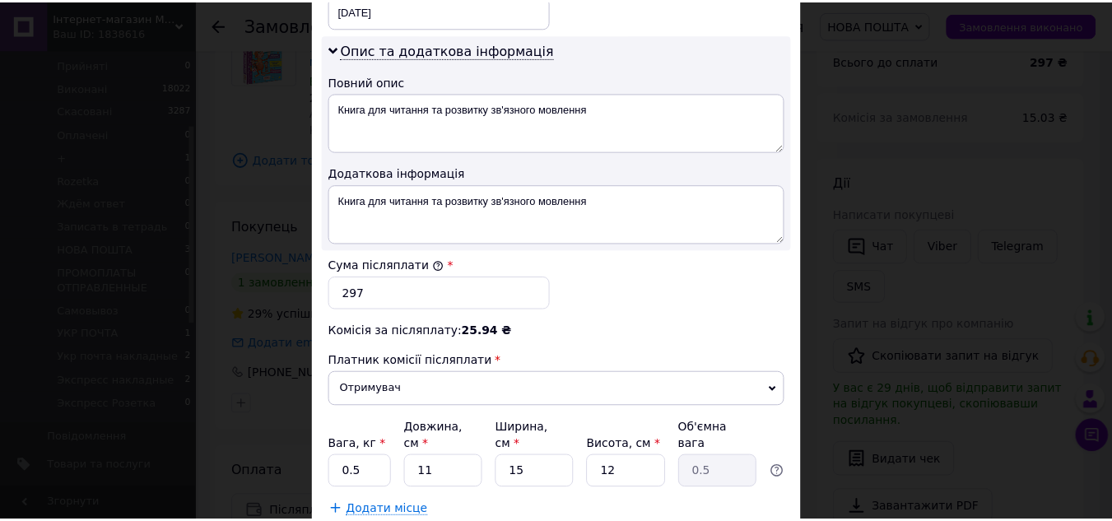
scroll to position [905, 0]
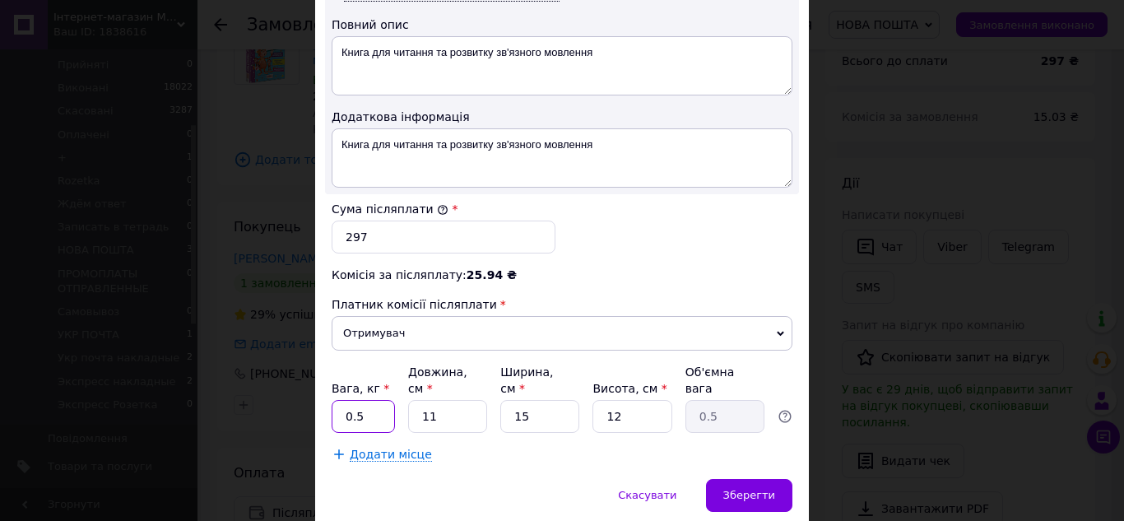
drag, startPoint x: 386, startPoint y: 366, endPoint x: 324, endPoint y: 367, distance: 61.7
type input "1"
click at [771, 489] on span "Зберегти" at bounding box center [749, 495] width 52 height 12
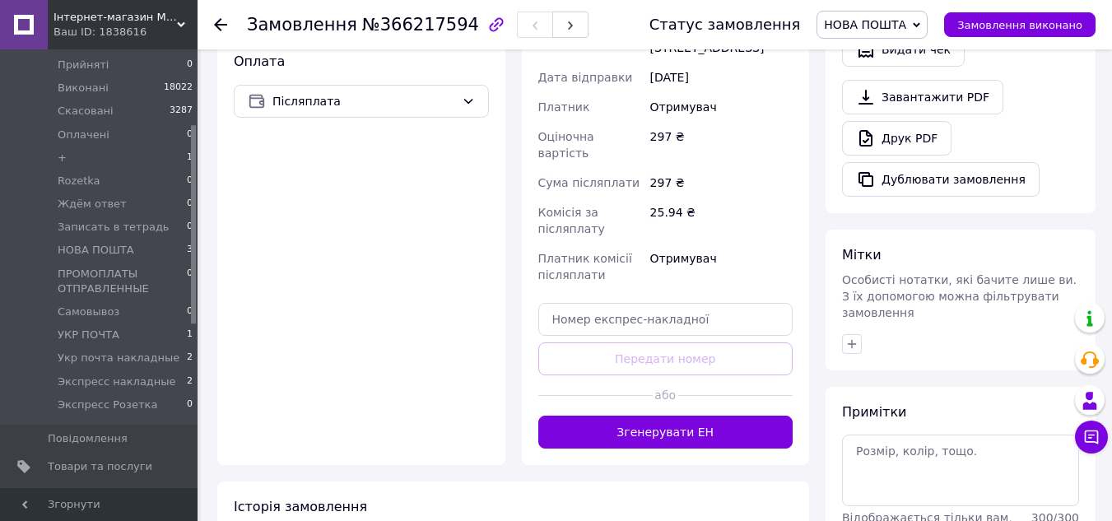
scroll to position [494, 0]
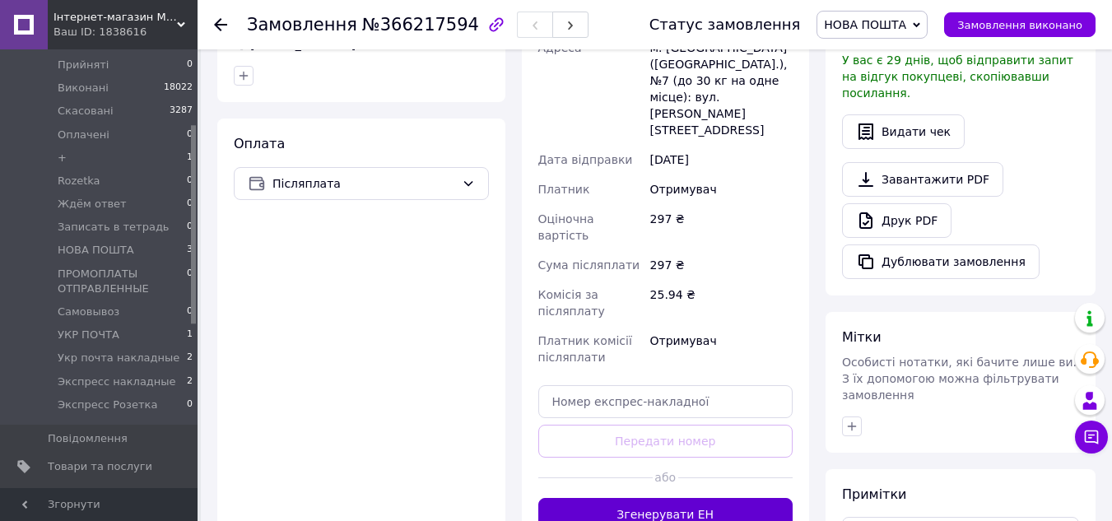
click at [700, 498] on button "Згенерувати ЕН" at bounding box center [665, 514] width 255 height 33
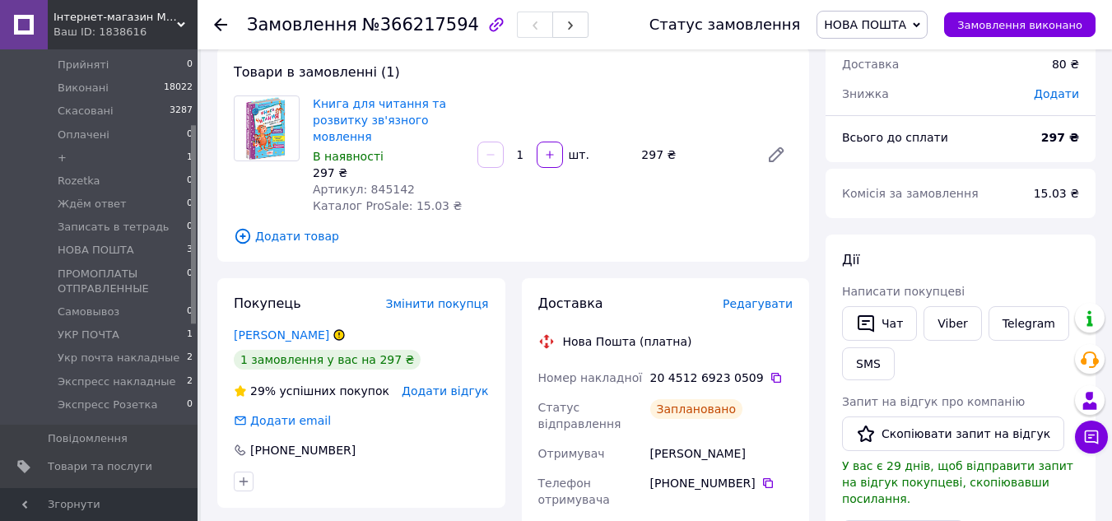
scroll to position [82, 0]
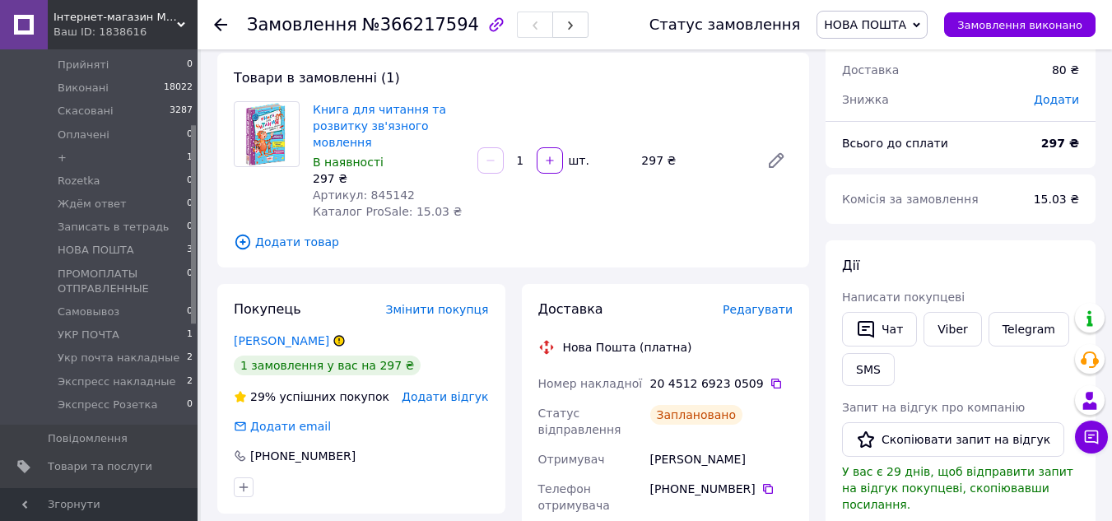
click at [222, 24] on use at bounding box center [220, 24] width 13 height 13
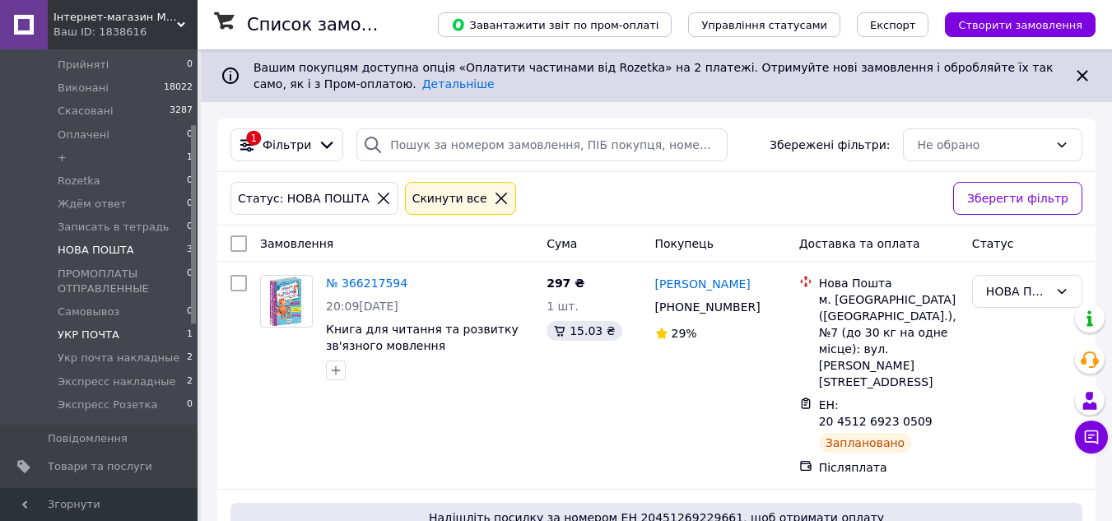
click at [102, 328] on span "УКР ПОЧТА" at bounding box center [89, 335] width 62 height 15
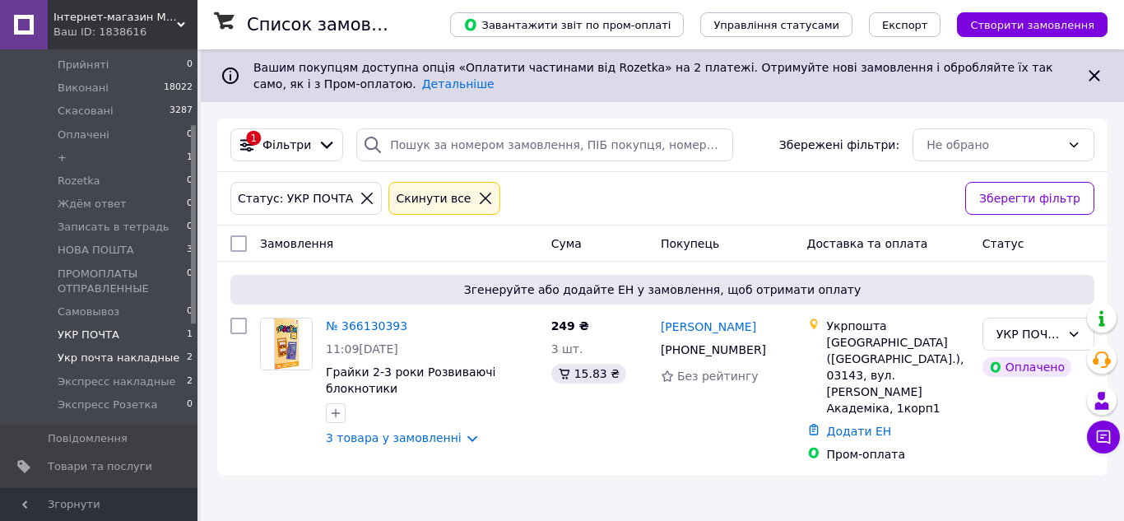
click at [130, 351] on span "Укр почта накладные" at bounding box center [119, 358] width 122 height 15
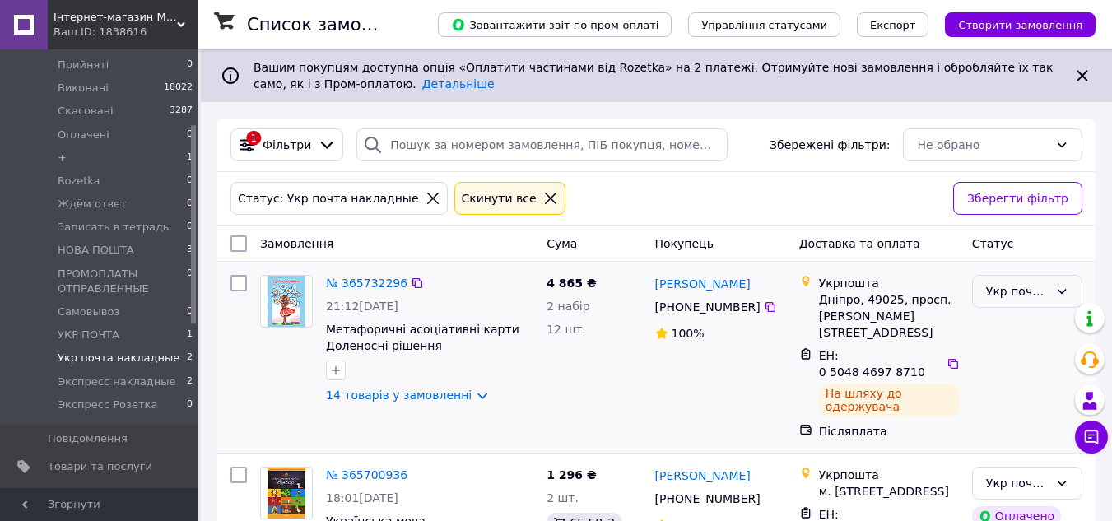
click at [1058, 300] on div "Укр почта накладные" at bounding box center [1027, 291] width 110 height 33
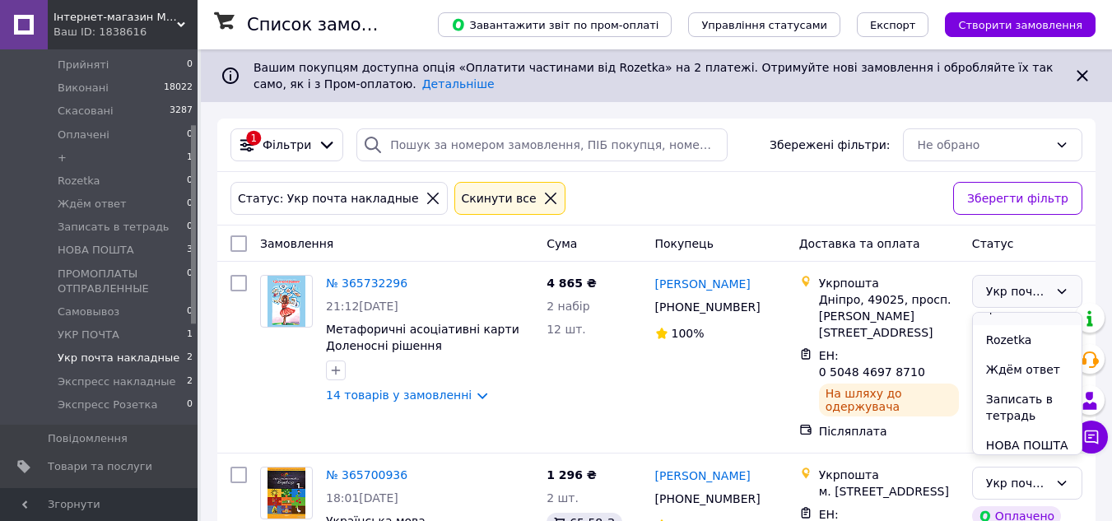
scroll to position [165, 0]
click at [1025, 380] on li "Записать в тетрадь" at bounding box center [1027, 379] width 109 height 46
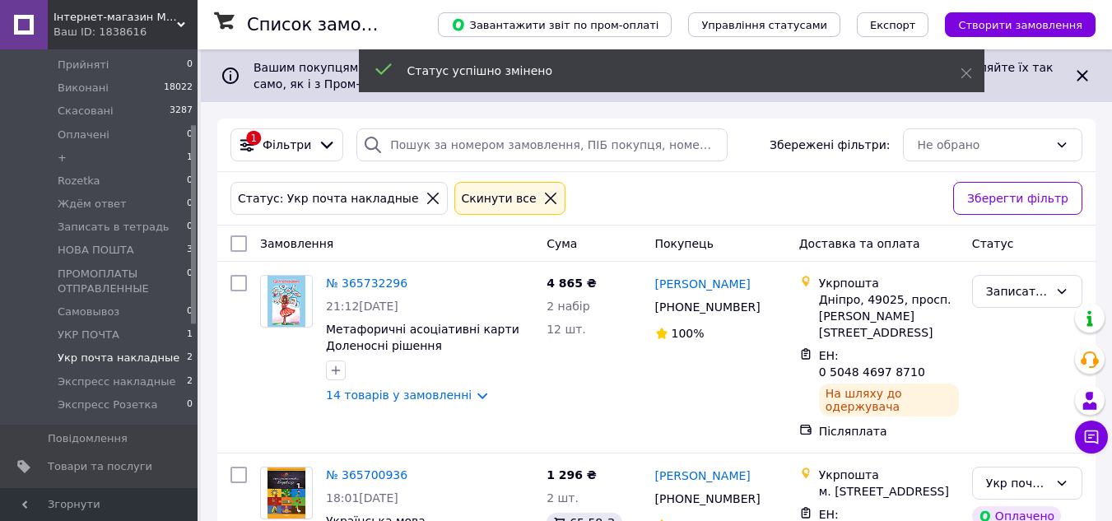
scroll to position [75, 0]
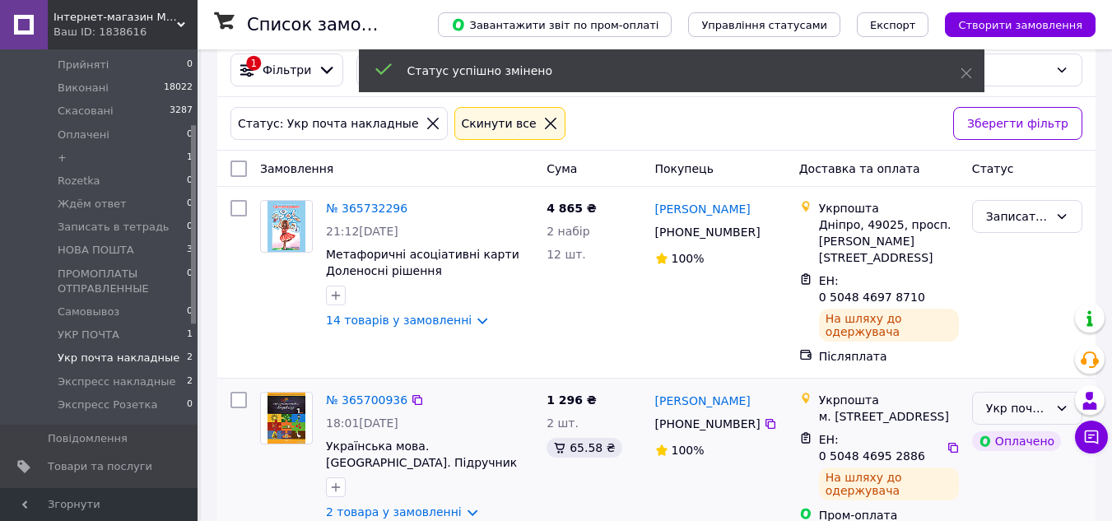
click at [1025, 399] on div "Укр почта накладные" at bounding box center [1017, 408] width 63 height 18
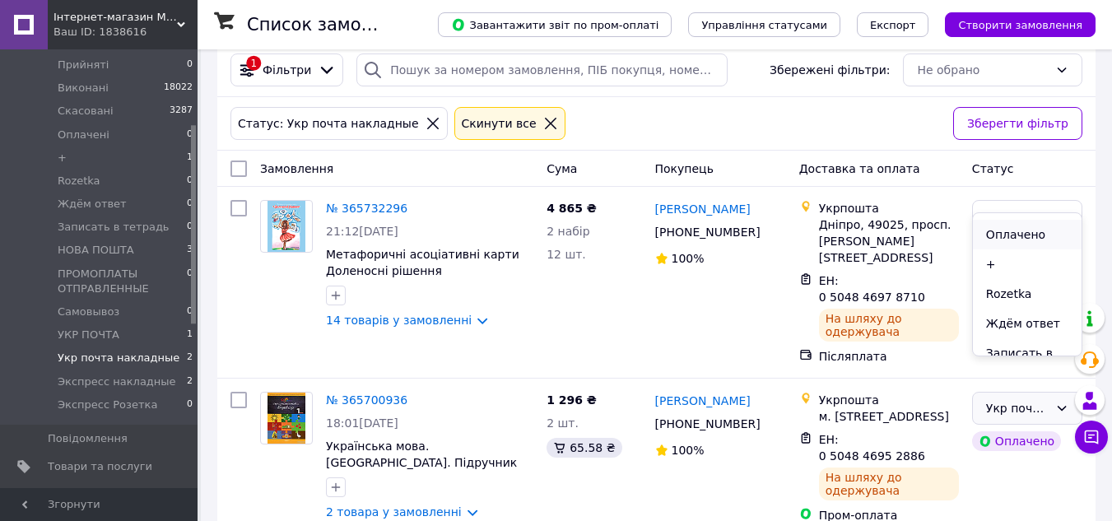
scroll to position [165, 0]
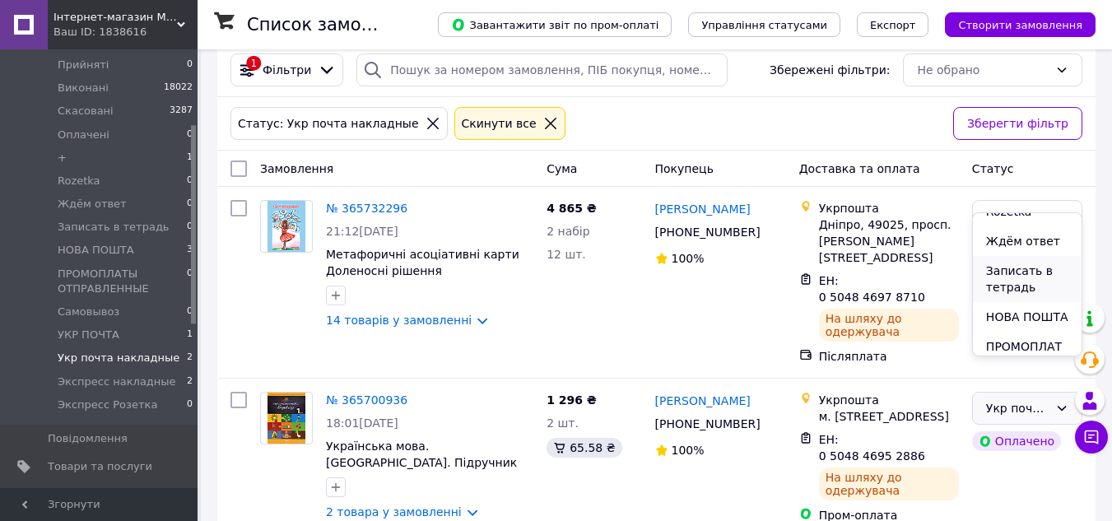
click at [1010, 284] on li "Записать в тетрадь" at bounding box center [1027, 279] width 109 height 46
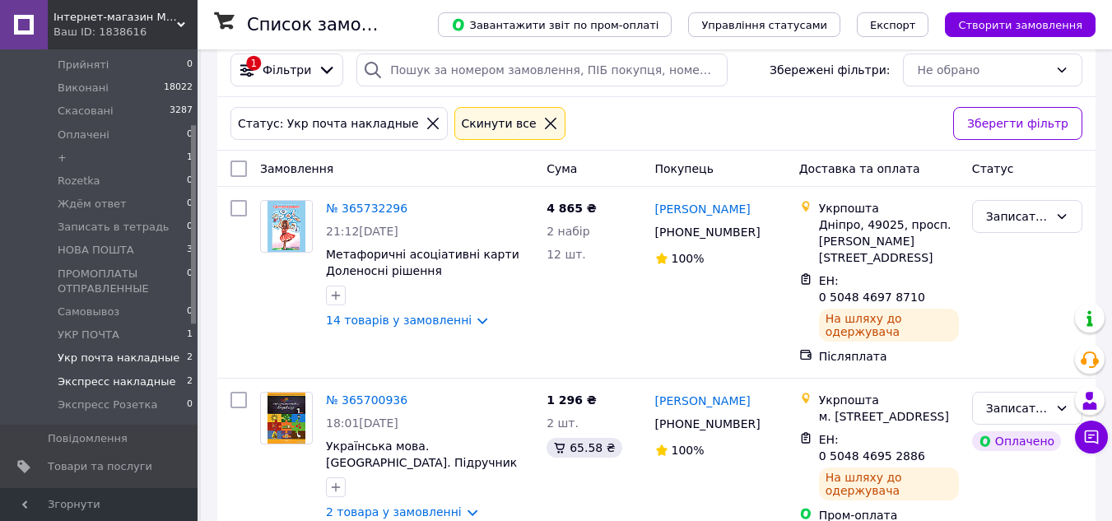
click at [137, 374] on span "Экспресс накладные" at bounding box center [117, 381] width 119 height 15
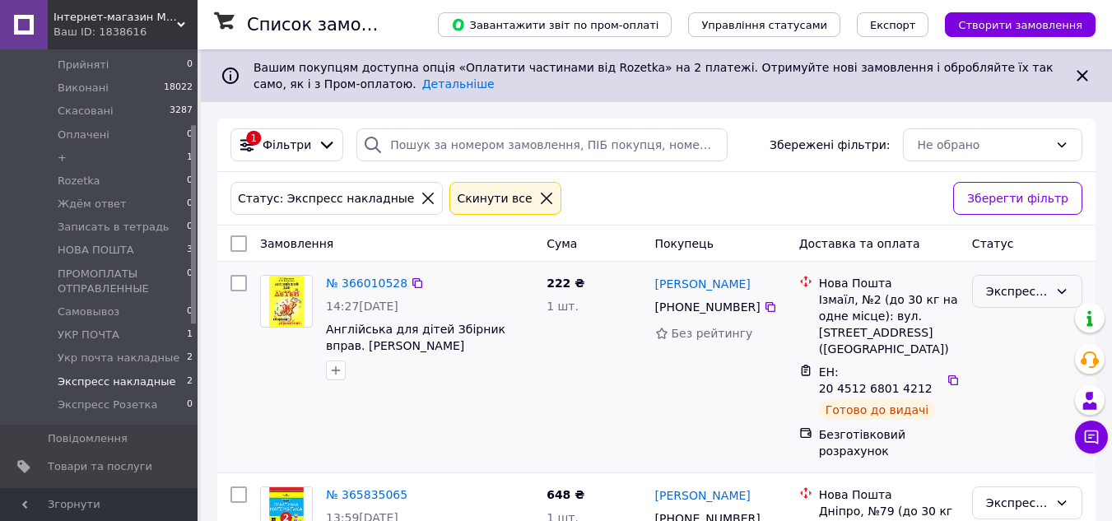
click at [1006, 295] on div "Экспресс накладные" at bounding box center [1017, 291] width 63 height 18
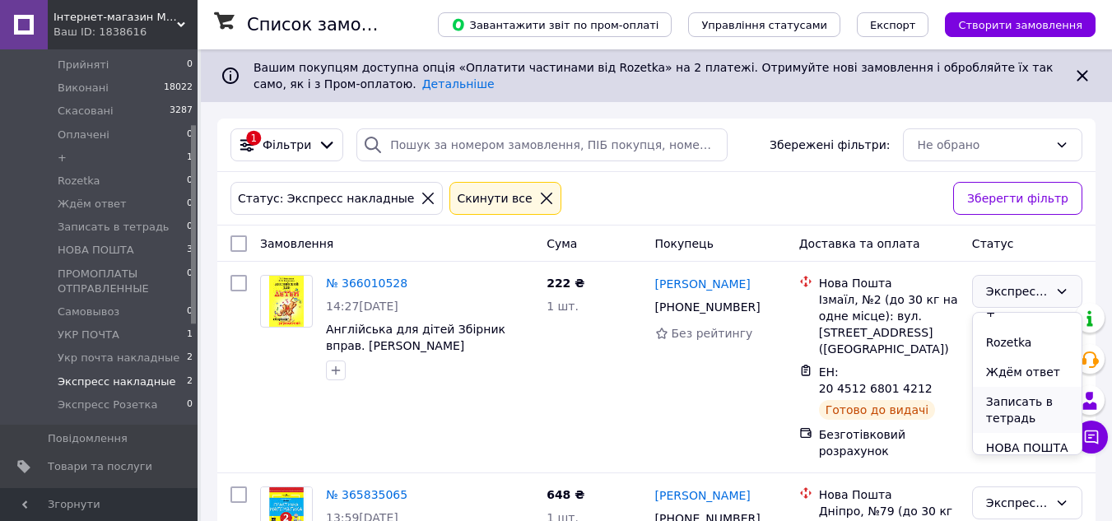
scroll to position [165, 0]
click at [1018, 388] on li "Записать в тетрадь" at bounding box center [1027, 379] width 109 height 46
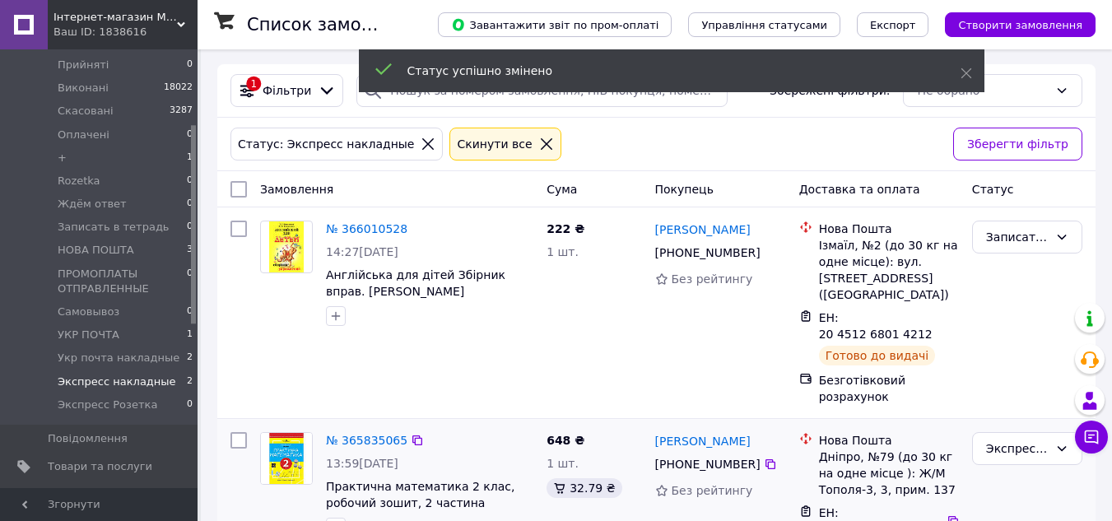
scroll to position [82, 0]
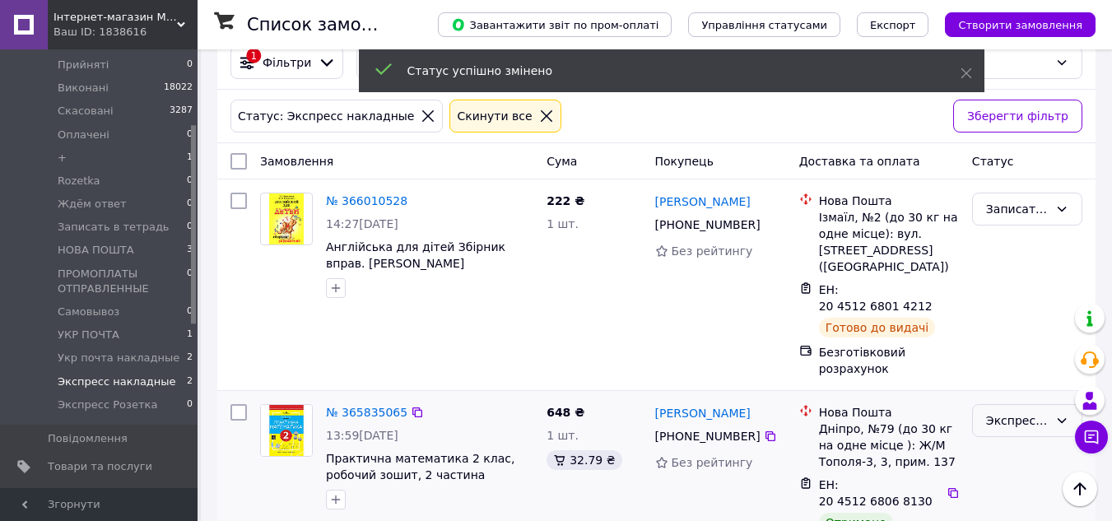
click at [1022, 411] on div "Экспресс накладные" at bounding box center [1017, 420] width 63 height 18
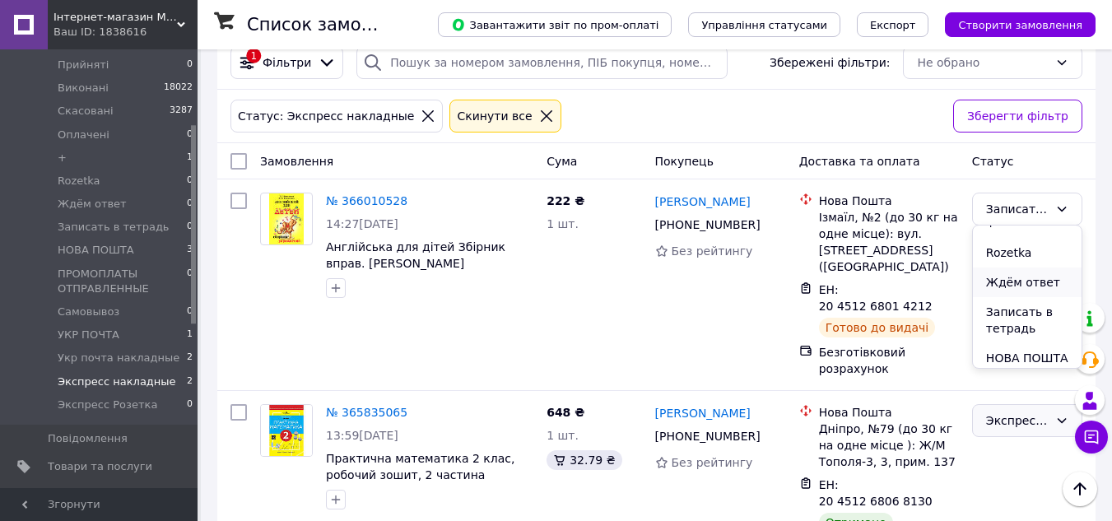
scroll to position [165, 0]
click at [1013, 287] on li "Записать в тетрадь" at bounding box center [1027, 291] width 109 height 46
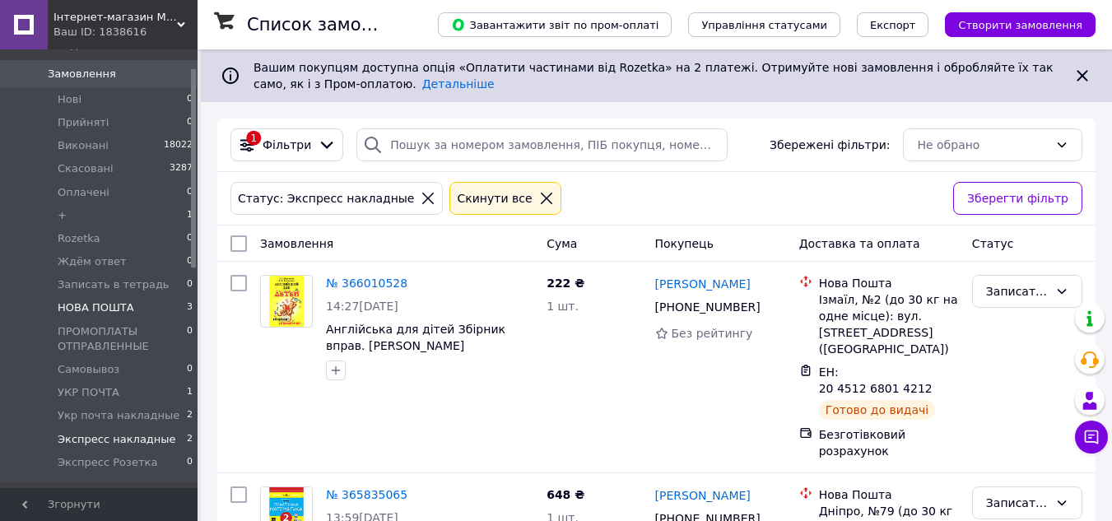
scroll to position [0, 0]
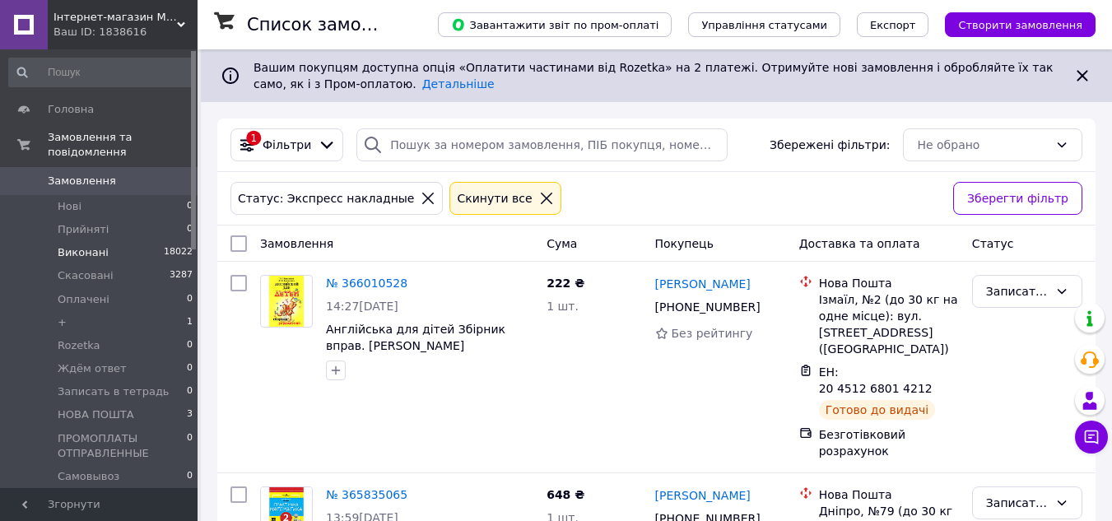
click at [93, 245] on span "Виконані" at bounding box center [83, 252] width 51 height 15
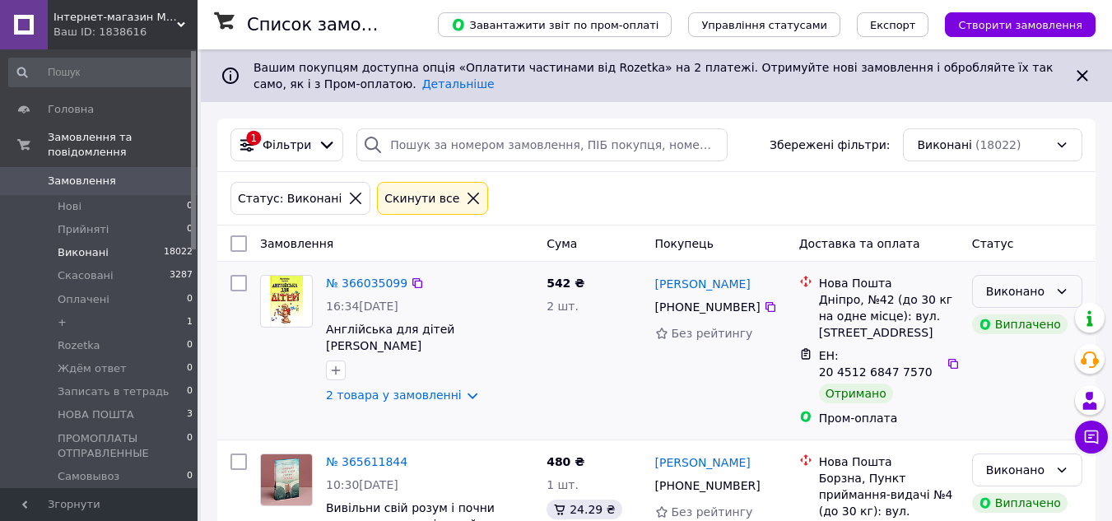
click at [1039, 292] on div "Виконано" at bounding box center [1017, 291] width 63 height 18
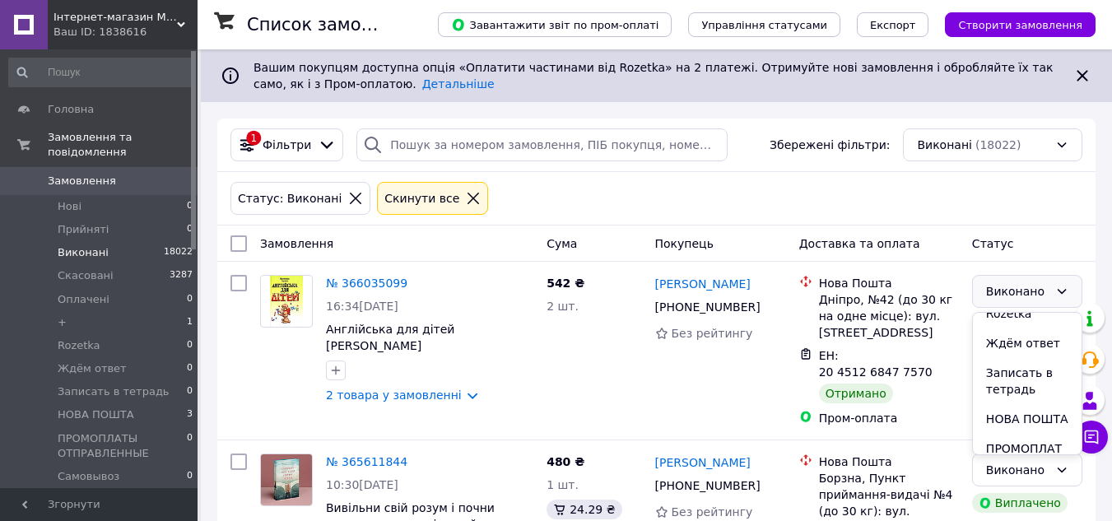
scroll to position [165, 0]
click at [1015, 356] on li "Записать в тетрадь" at bounding box center [1027, 349] width 109 height 46
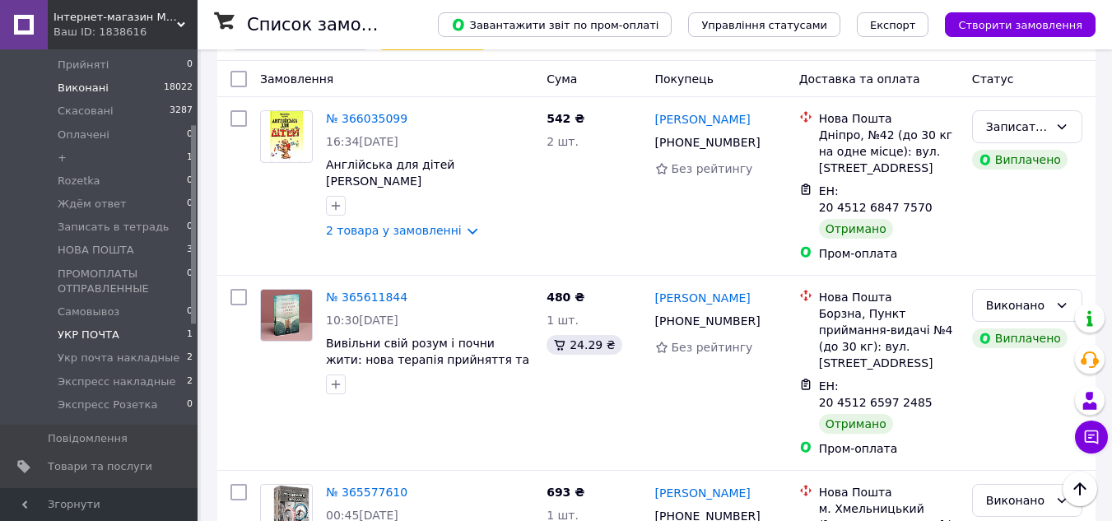
click at [96, 328] on span "УКР ПОЧТА" at bounding box center [89, 335] width 62 height 15
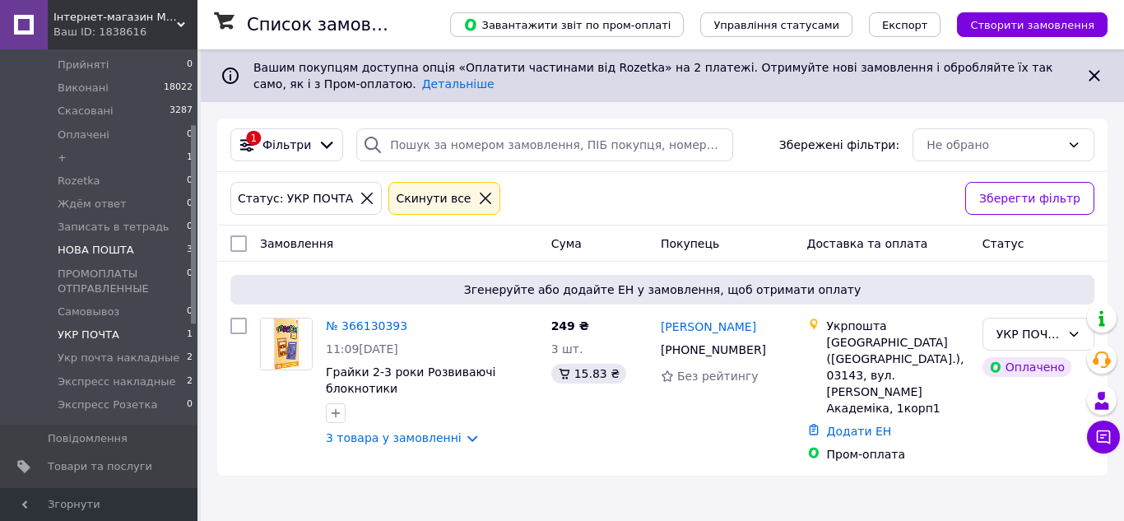
click at [105, 243] on span "НОВА ПОШТА" at bounding box center [96, 250] width 77 height 15
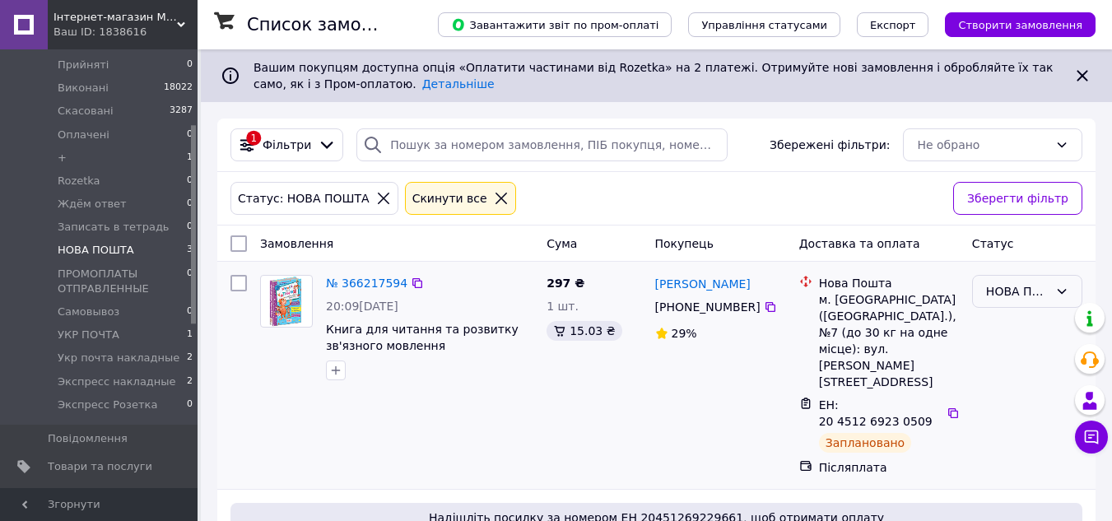
click at [1047, 293] on div "НОВА ПОШТА" at bounding box center [1017, 291] width 63 height 18
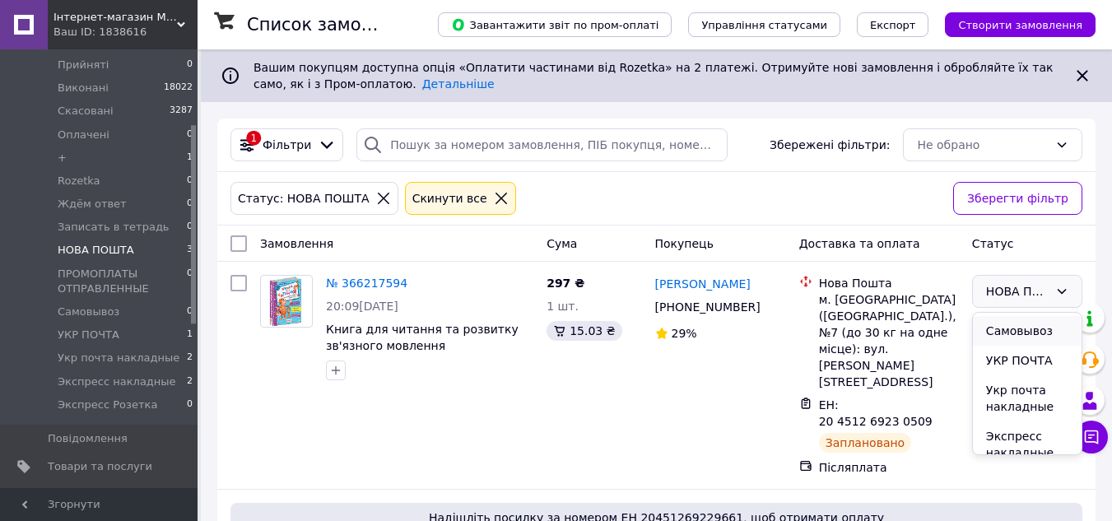
scroll to position [388, 0]
click at [1024, 400] on li "Экспресс накладные" at bounding box center [1027, 385] width 109 height 46
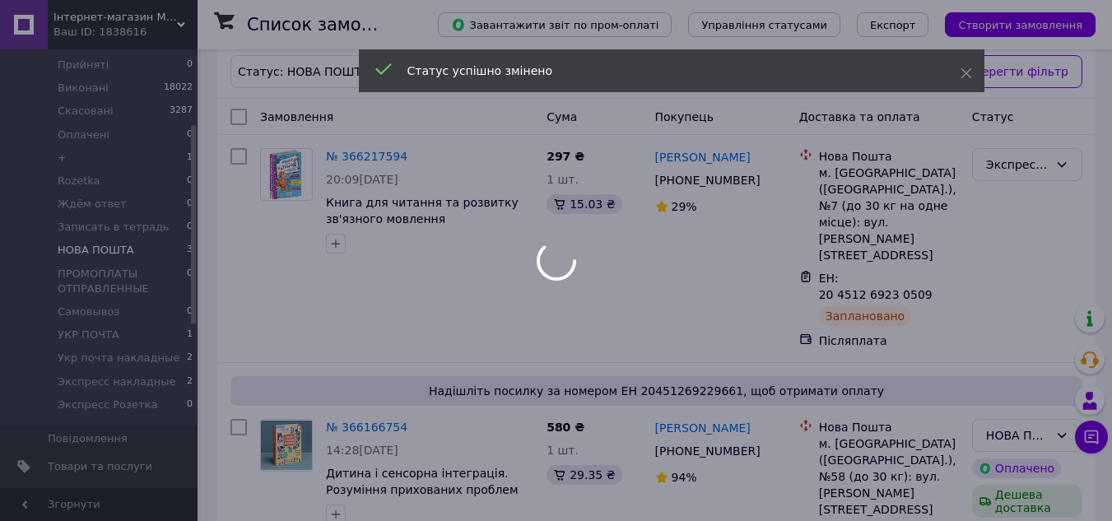
scroll to position [165, 0]
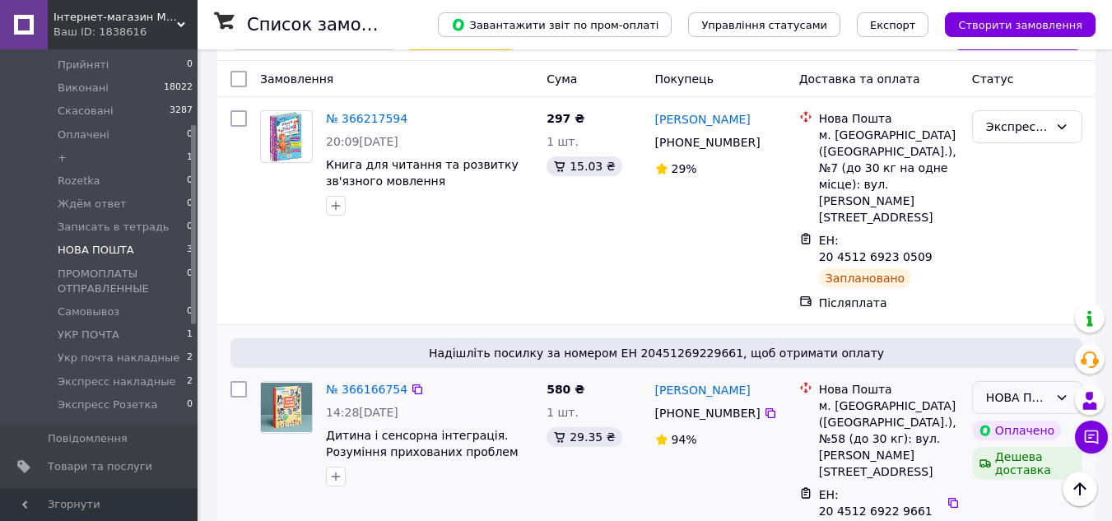
click at [1019, 388] on div "НОВА ПОШТА" at bounding box center [1017, 397] width 63 height 18
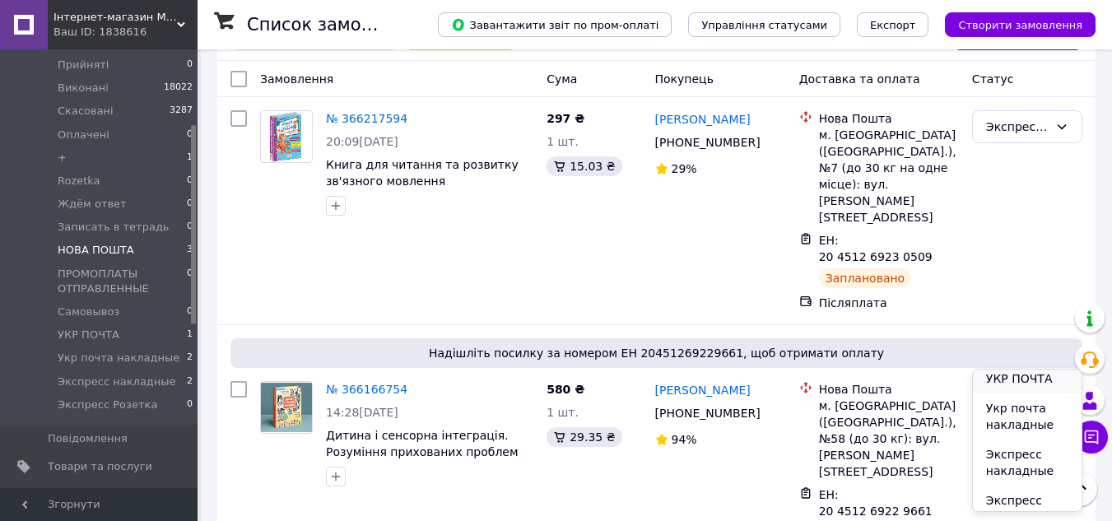
scroll to position [388, 0]
click at [1014, 439] on li "Экспресс накладные" at bounding box center [1027, 442] width 109 height 46
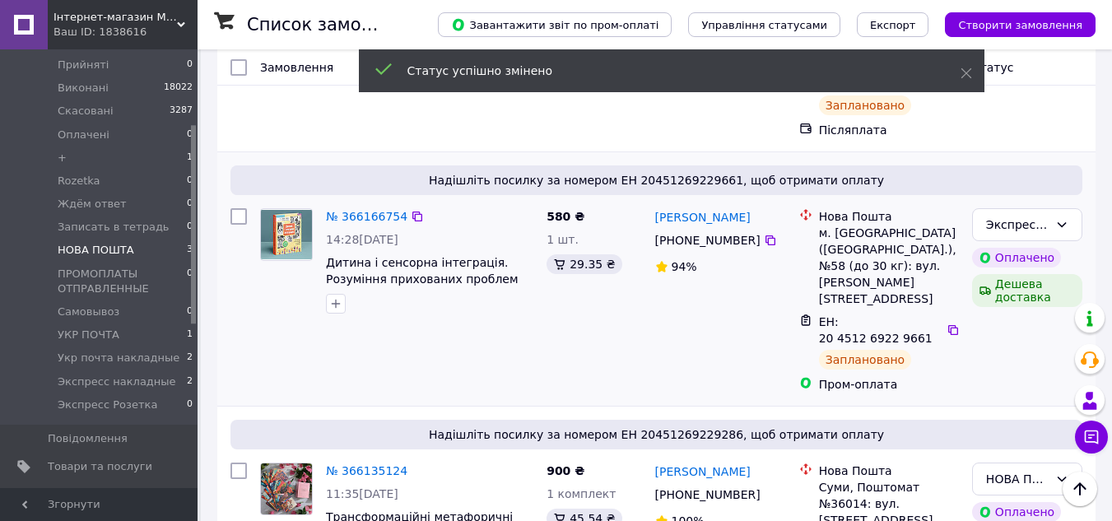
scroll to position [346, 0]
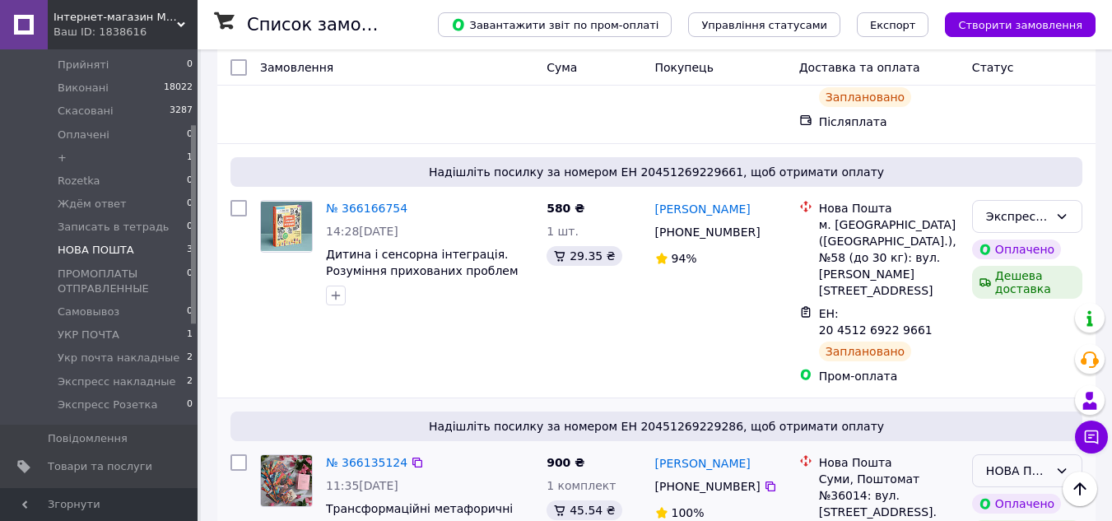
click at [1002, 462] on div "НОВА ПОШТА" at bounding box center [1017, 471] width 63 height 18
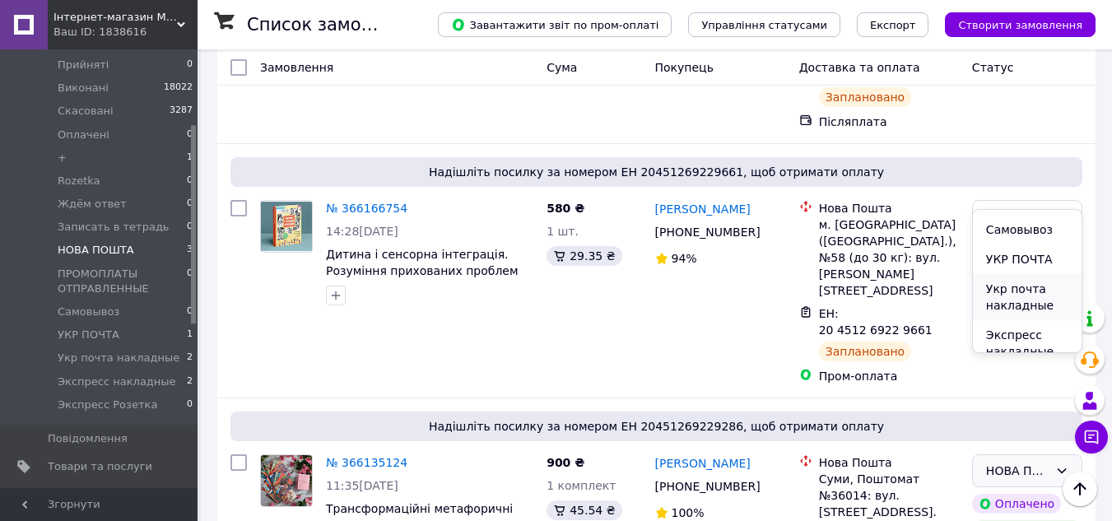
scroll to position [329, 0]
click at [1005, 343] on li "Экспресс накладные" at bounding box center [1027, 341] width 109 height 46
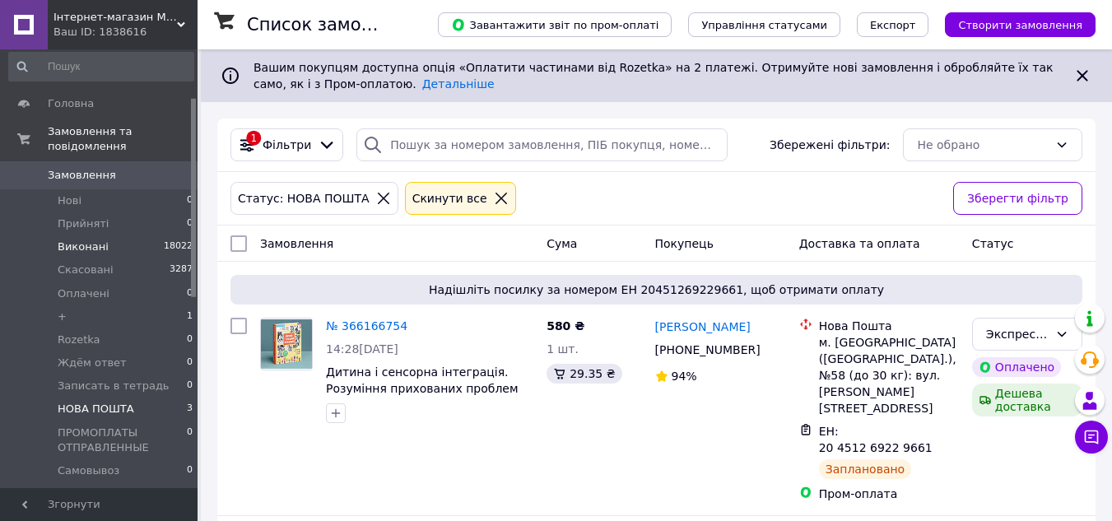
scroll to position [0, 0]
click at [111, 174] on span "Замовлення" at bounding box center [100, 181] width 105 height 15
